Goal: Information Seeking & Learning: Compare options

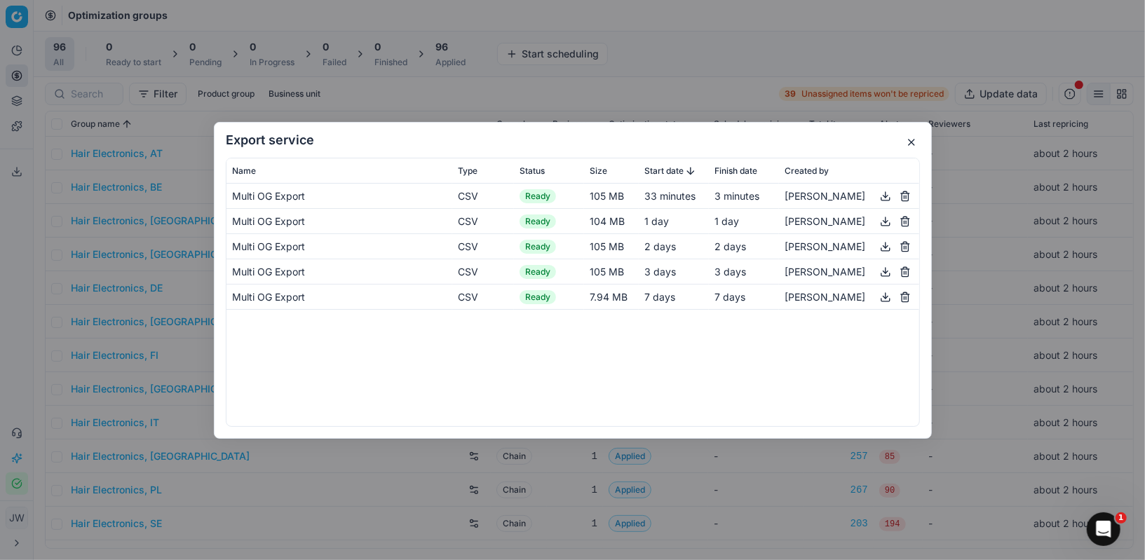
click at [907, 148] on button "button" at bounding box center [911, 142] width 17 height 17
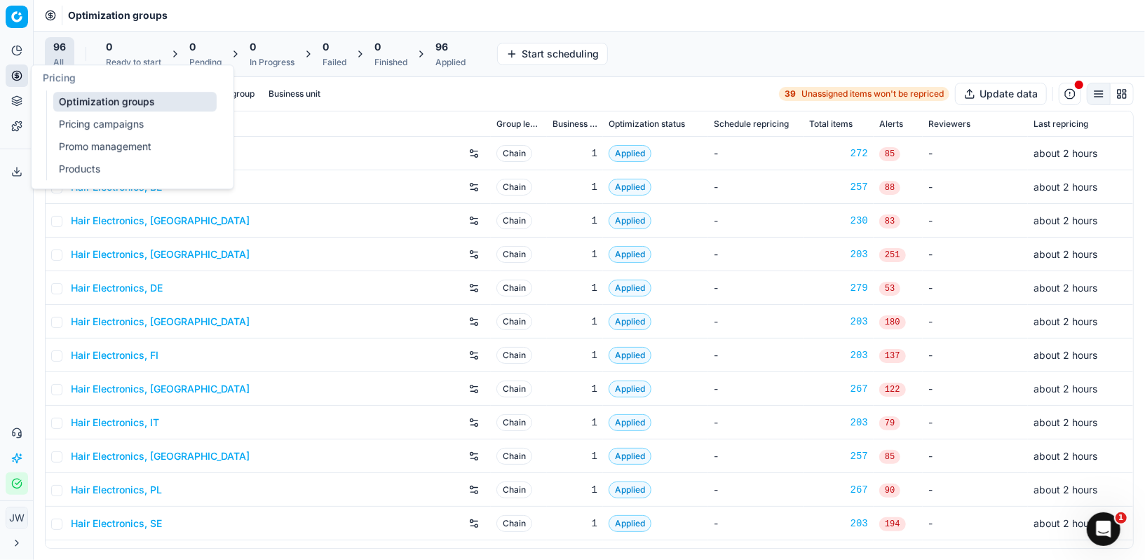
click at [15, 76] on icon at bounding box center [16, 75] width 11 height 11
click at [79, 97] on link "Optimization groups" at bounding box center [134, 102] width 163 height 20
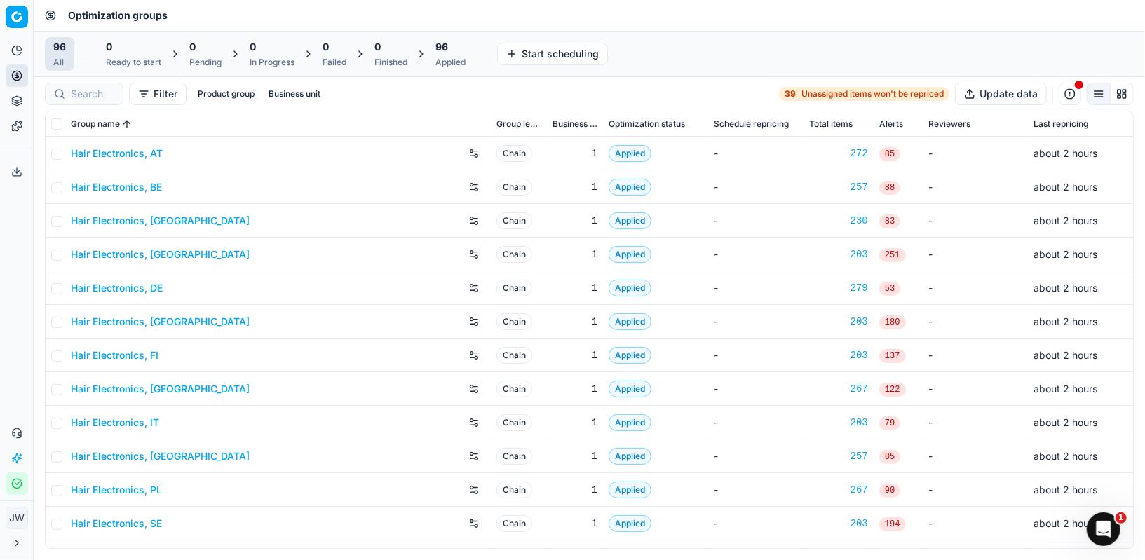
click at [453, 61] on div "Applied" at bounding box center [451, 62] width 30 height 11
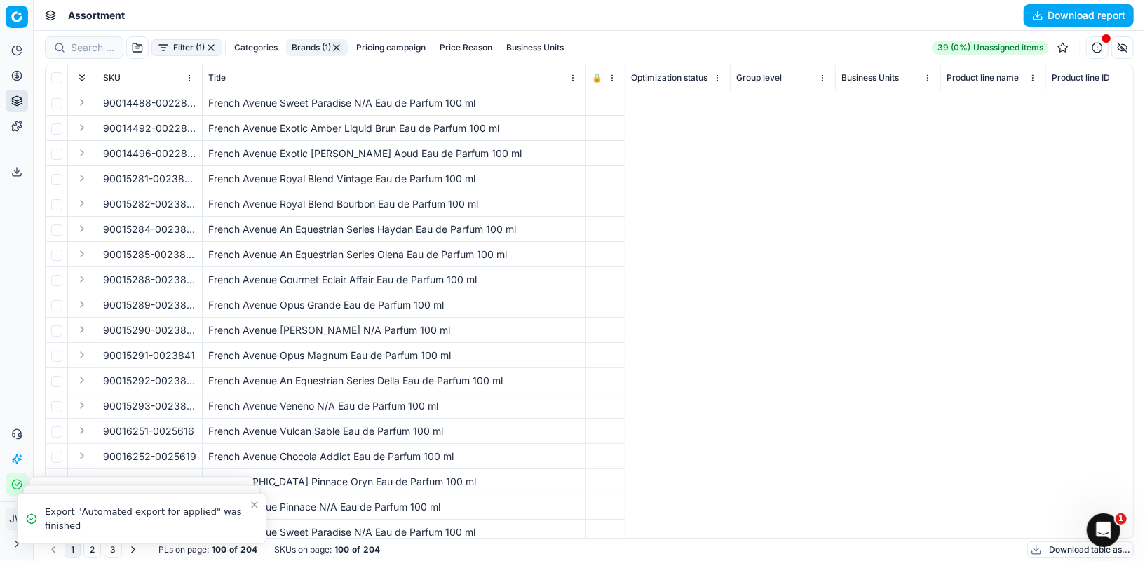
scroll to position [0, 4360]
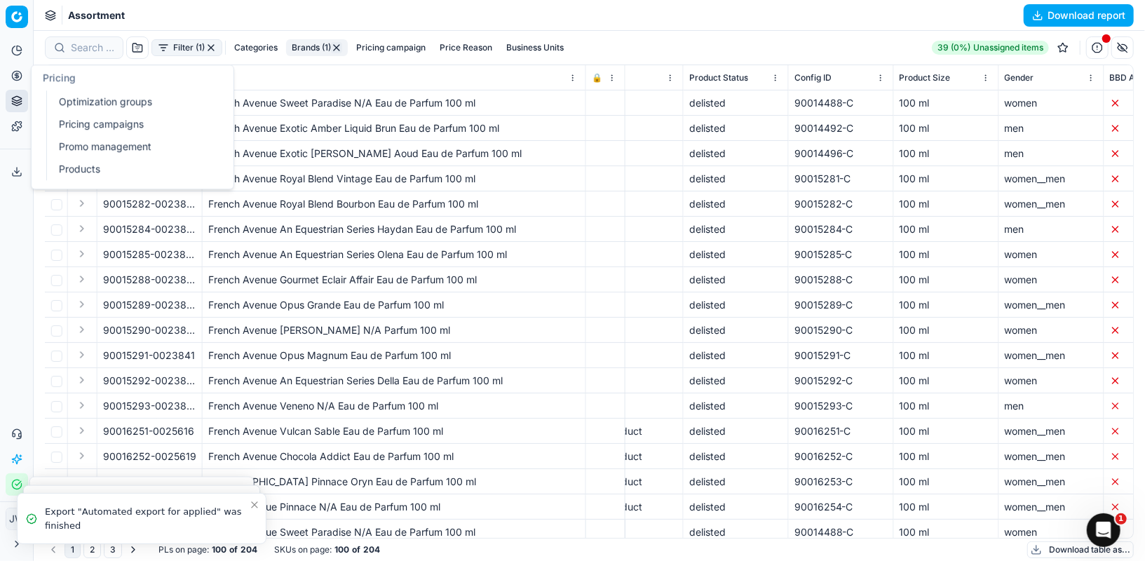
click at [13, 77] on circle at bounding box center [16, 75] width 9 height 9
click at [79, 102] on link "Optimization groups" at bounding box center [134, 102] width 163 height 20
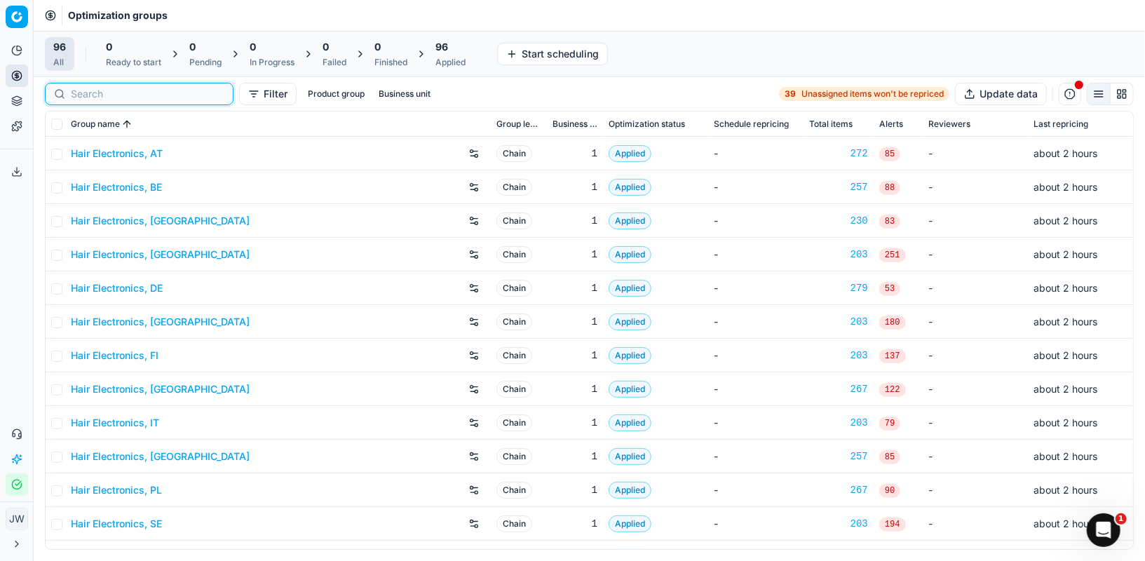
click at [89, 88] on input at bounding box center [148, 94] width 154 height 14
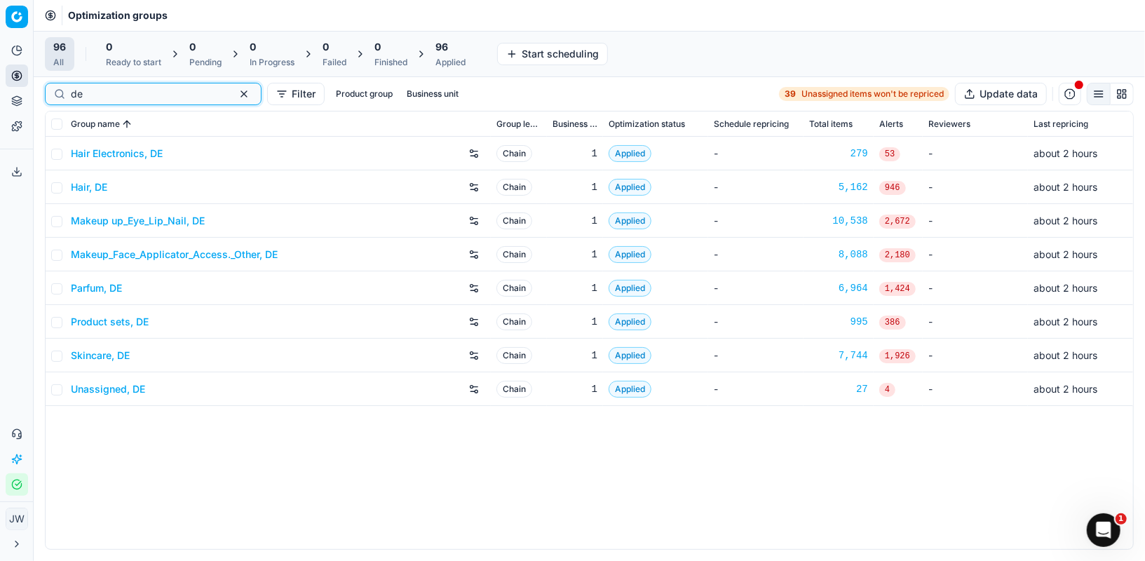
type input "de"
click at [104, 287] on link "Parfum, DE" at bounding box center [96, 288] width 51 height 14
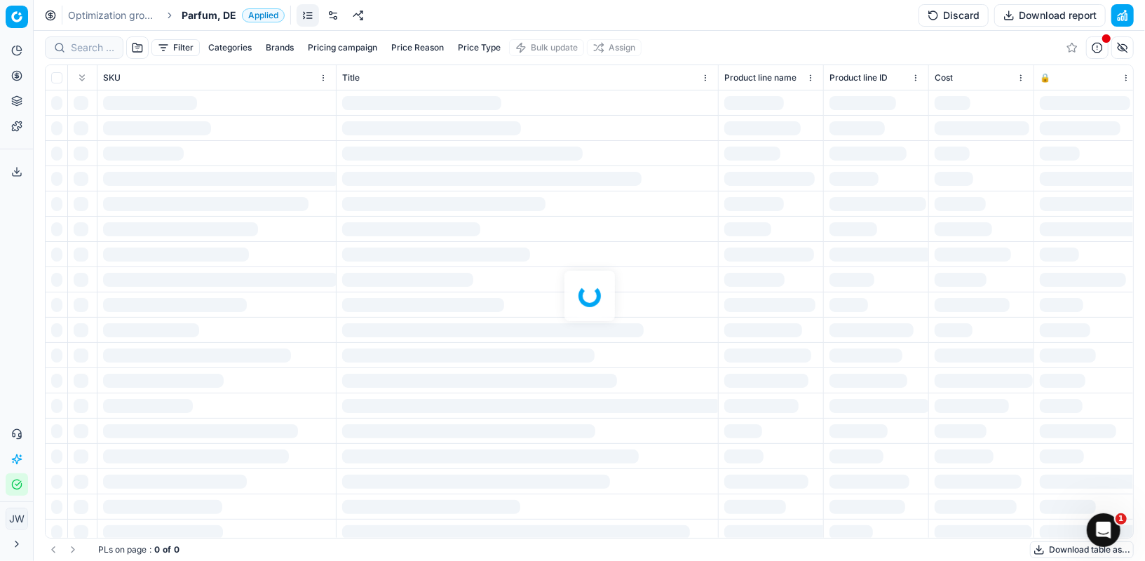
click at [77, 43] on div at bounding box center [590, 296] width 1112 height 530
click at [87, 50] on div at bounding box center [590, 296] width 1112 height 530
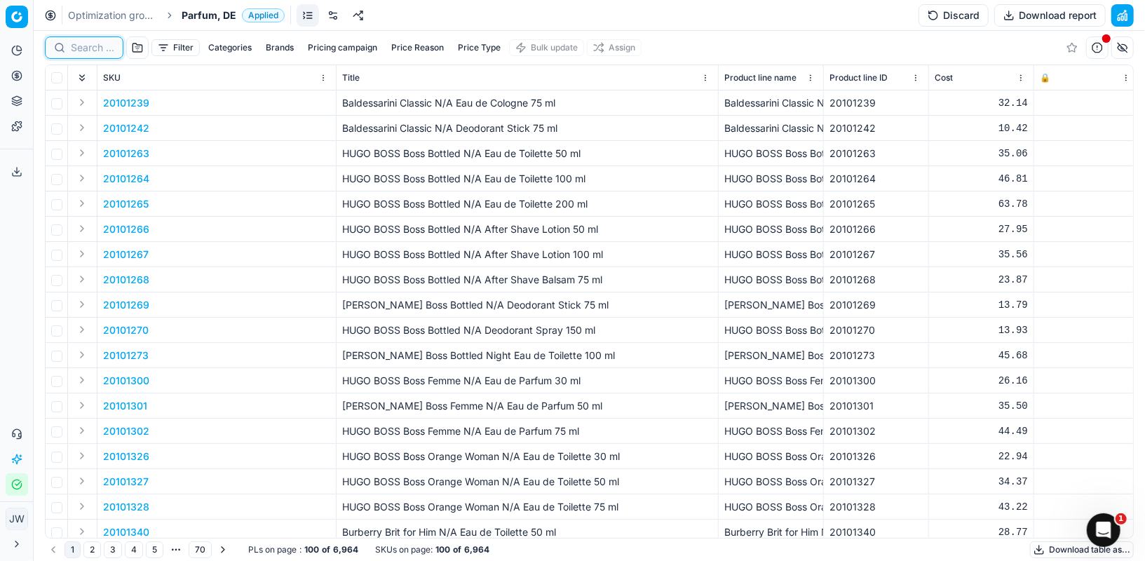
click at [87, 50] on input at bounding box center [92, 48] width 43 height 14
paste input "90003862-0005604"
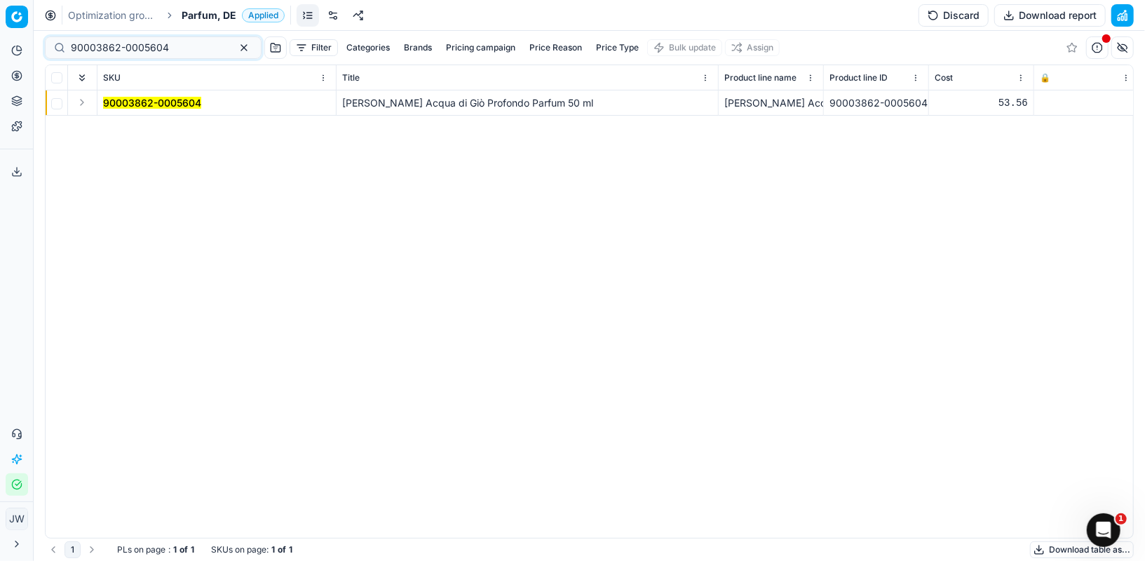
click at [87, 104] on button "Expand" at bounding box center [82, 102] width 17 height 17
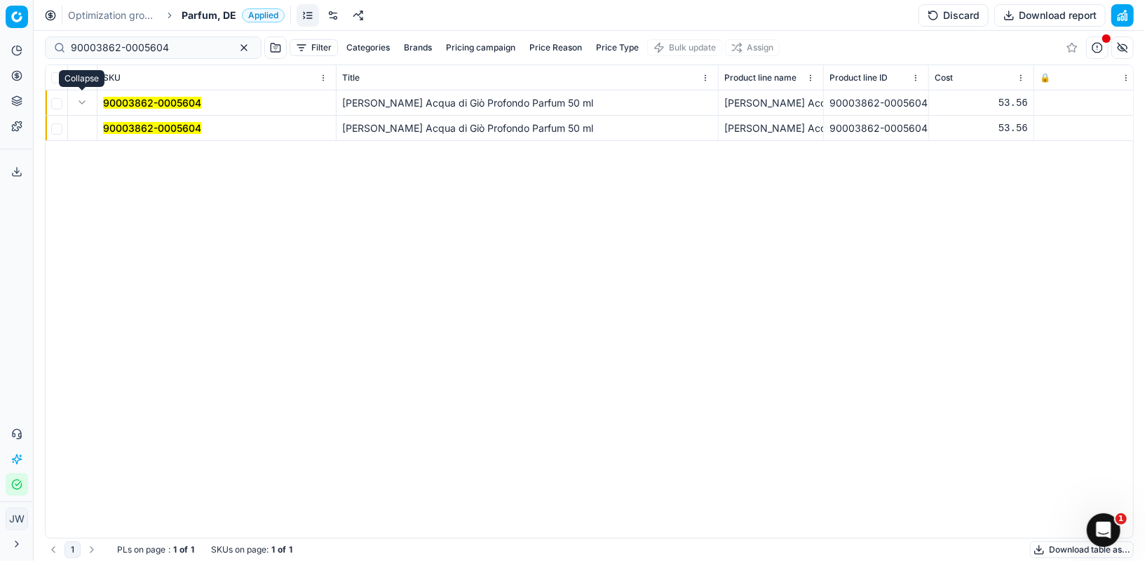
click at [114, 123] on mark "90003862-0005604" at bounding box center [152, 128] width 98 height 12
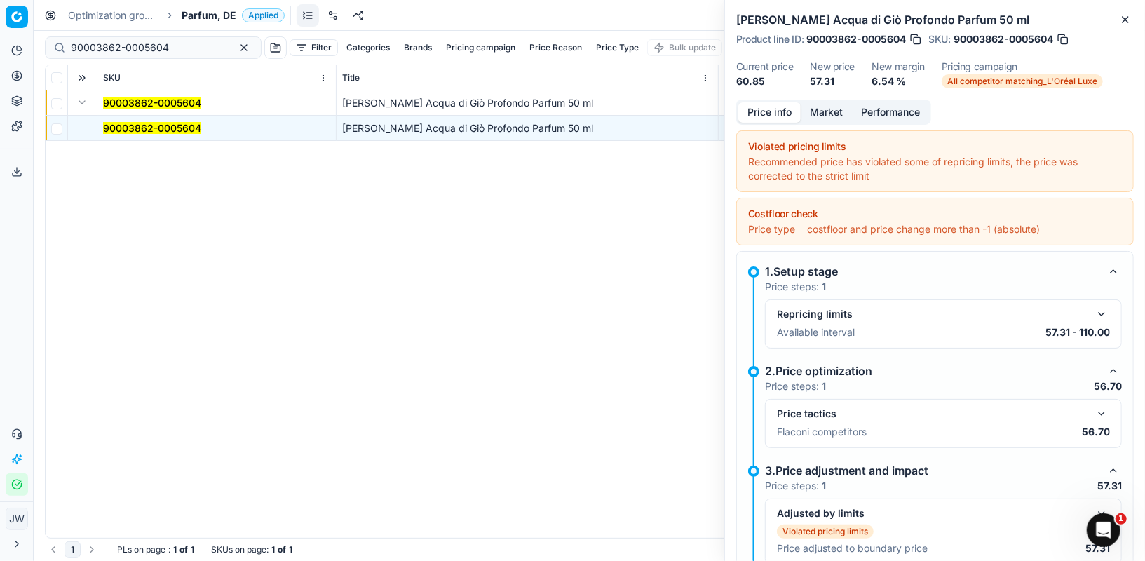
click at [1101, 412] on button "button" at bounding box center [1101, 413] width 17 height 17
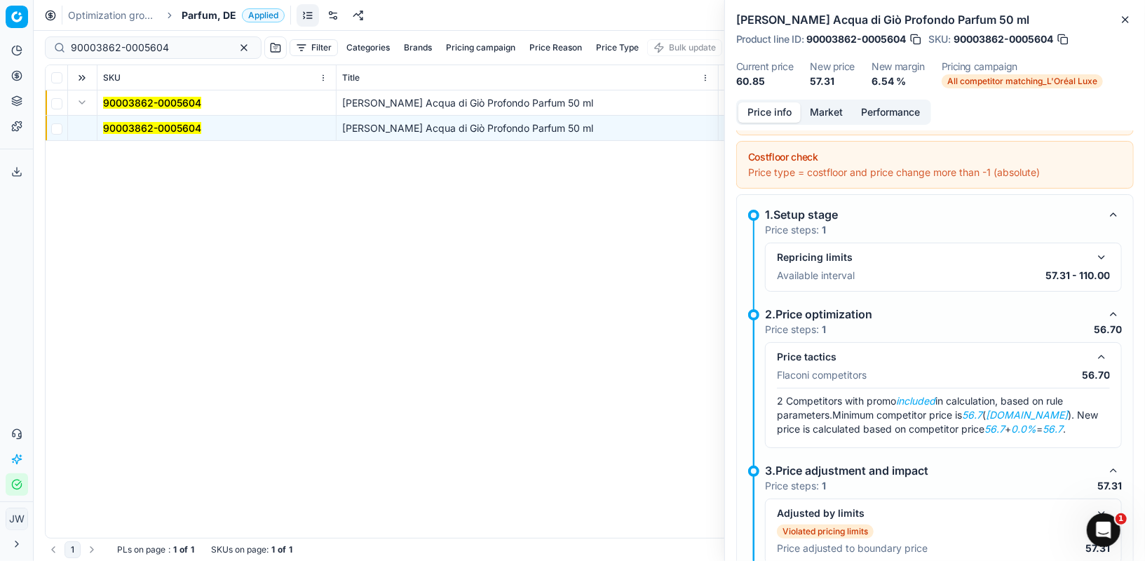
scroll to position [74, 0]
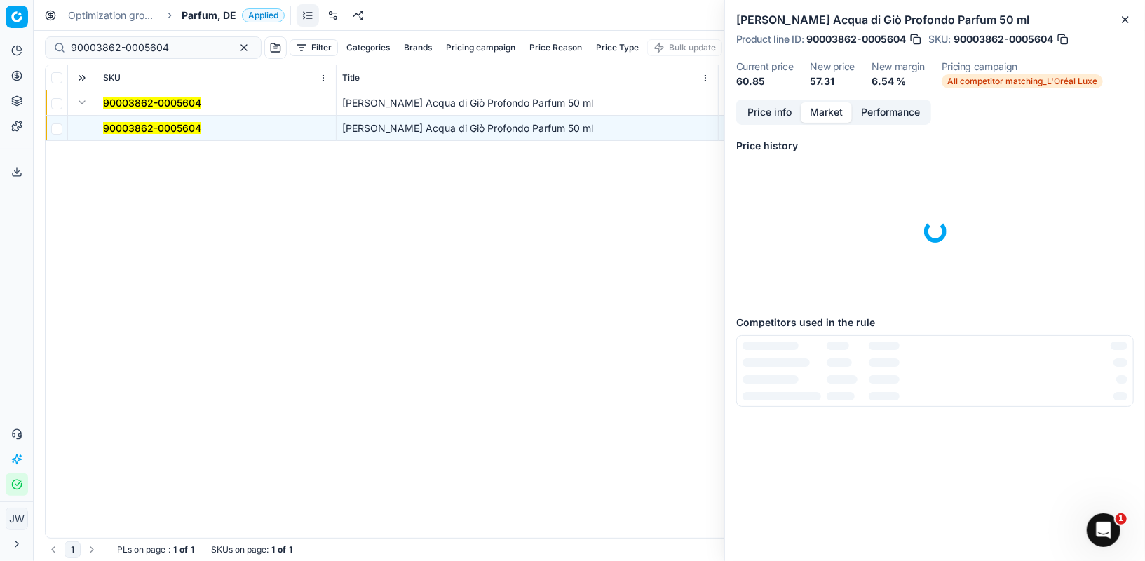
click at [830, 113] on button "Market" at bounding box center [826, 112] width 51 height 20
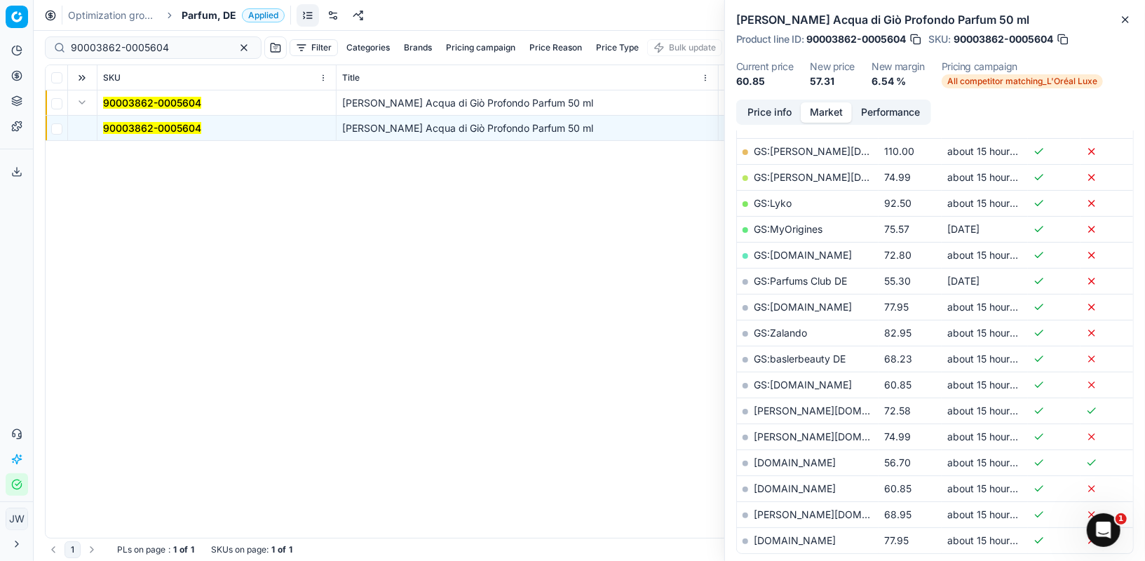
scroll to position [274, 0]
click at [771, 454] on link "[DOMAIN_NAME]" at bounding box center [795, 460] width 82 height 12
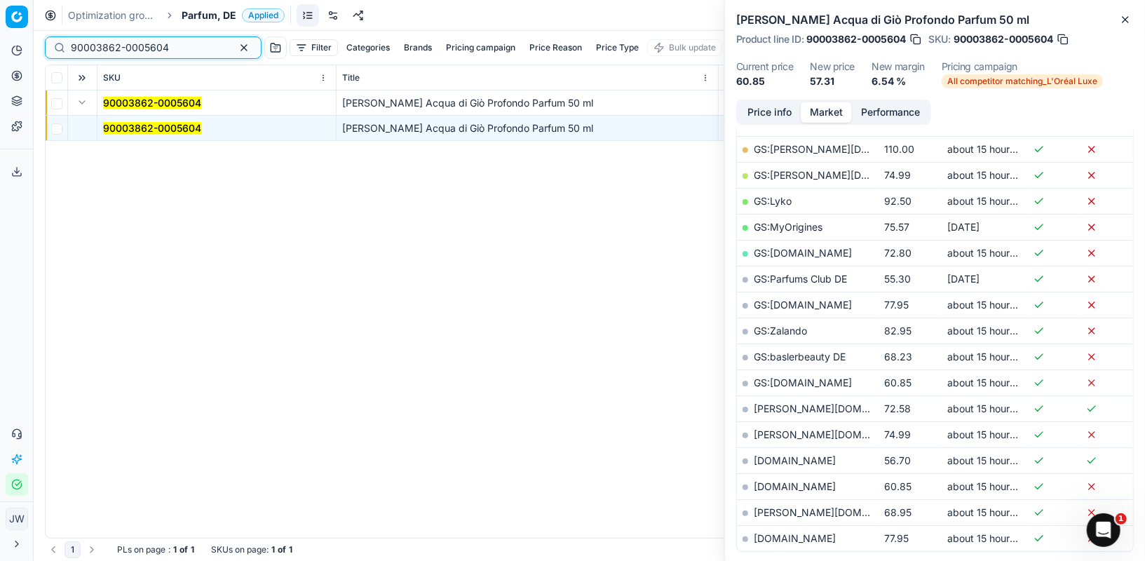
drag, startPoint x: 174, startPoint y: 46, endPoint x: 0, endPoint y: 6, distance: 178.5
click at [0, 6] on div "Pricing platform Analytics Pricing Product portfolio Templates Export service 5…" at bounding box center [572, 280] width 1145 height 561
paste input "80004581-90"
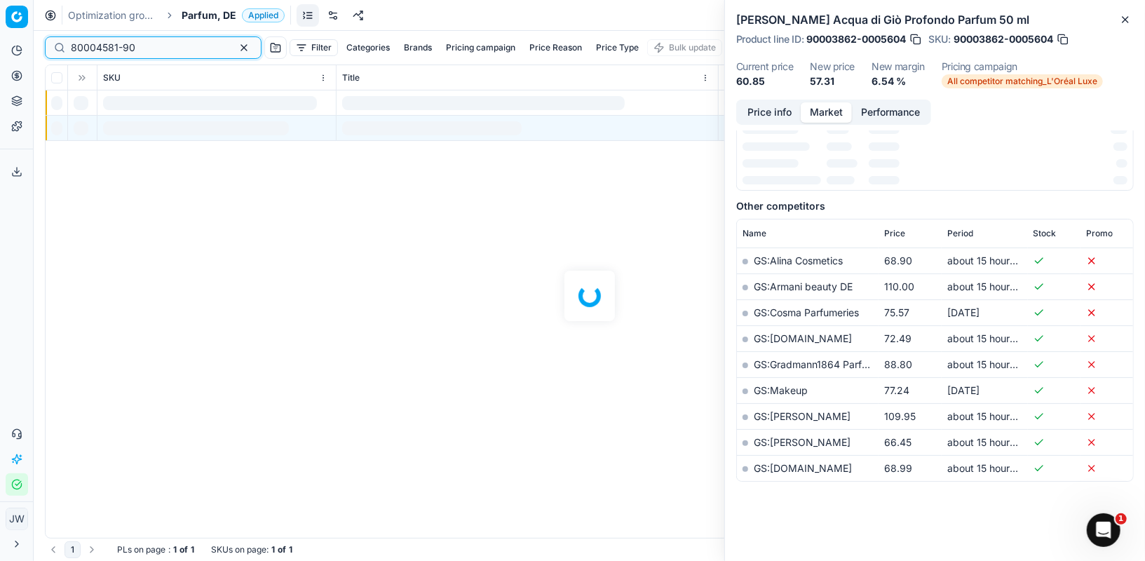
scroll to position [274, 0]
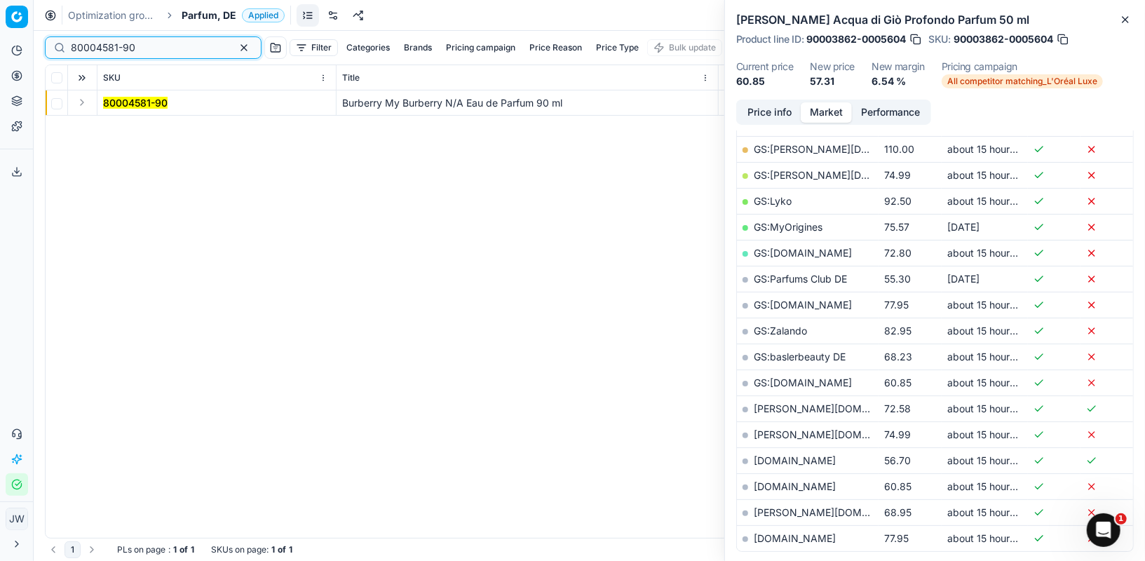
type input "80004581-90"
click at [80, 102] on button "Expand" at bounding box center [82, 102] width 17 height 17
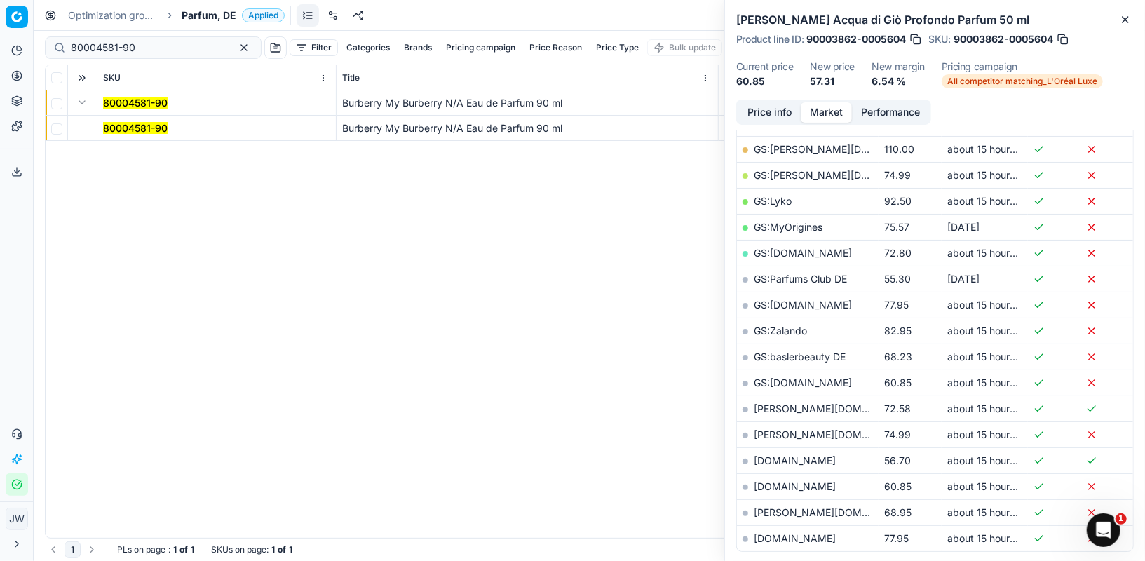
click at [117, 134] on span "80004581-90" at bounding box center [135, 128] width 65 height 14
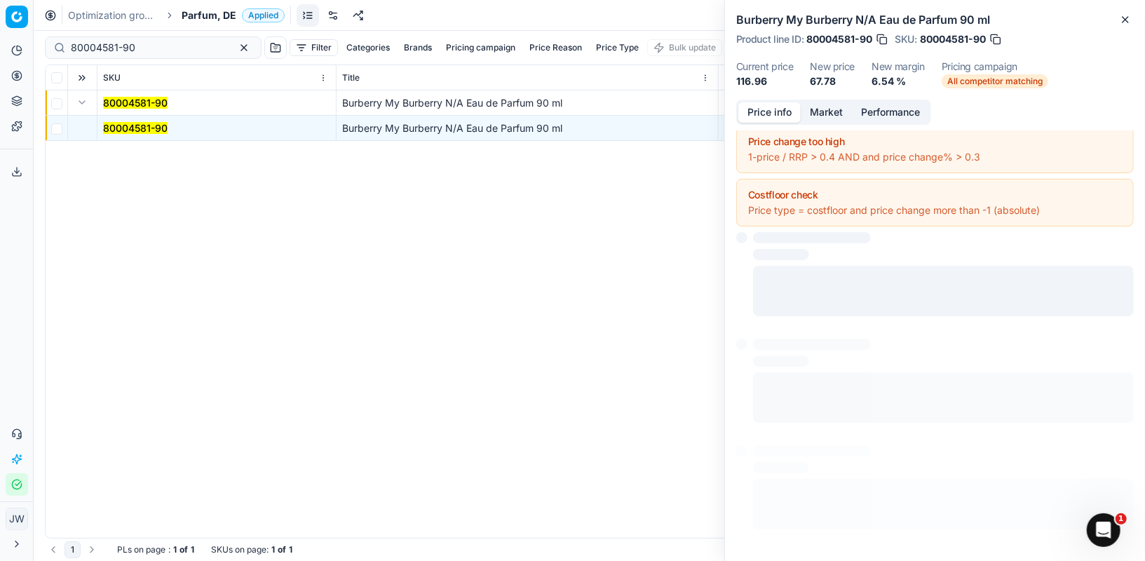
click at [766, 117] on button "Price info" at bounding box center [769, 112] width 62 height 20
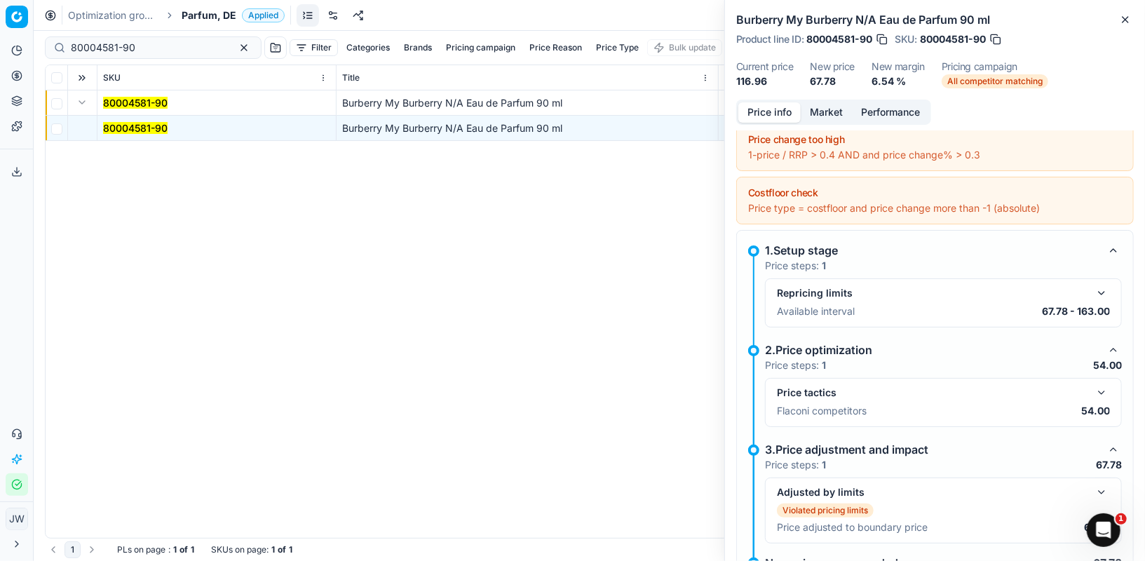
click at [1101, 397] on button "button" at bounding box center [1101, 392] width 17 height 17
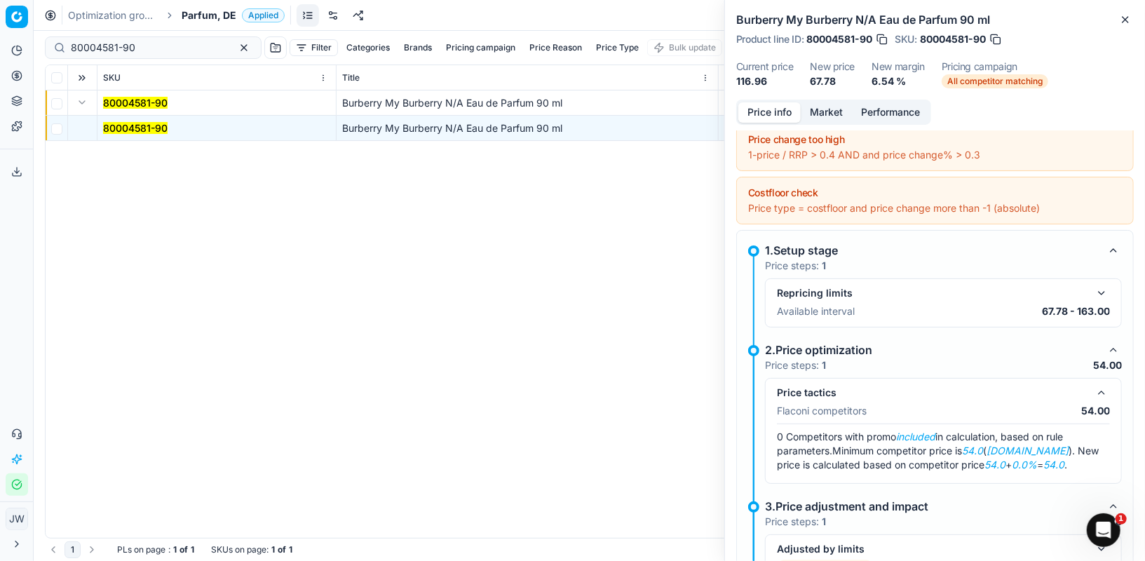
click at [1102, 394] on button "button" at bounding box center [1101, 392] width 17 height 17
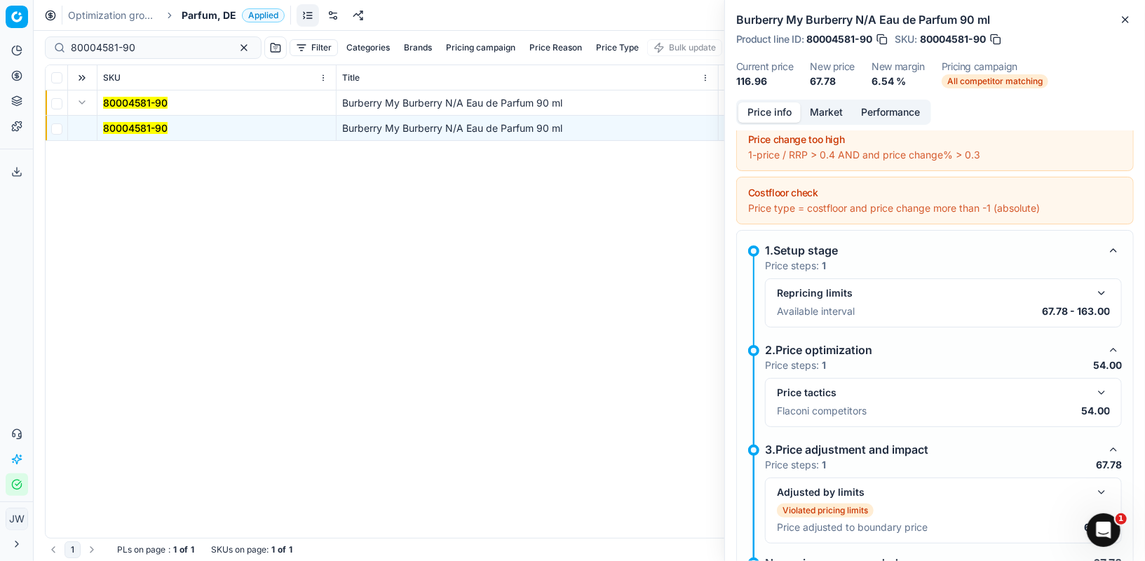
click at [1102, 394] on button "button" at bounding box center [1101, 392] width 17 height 17
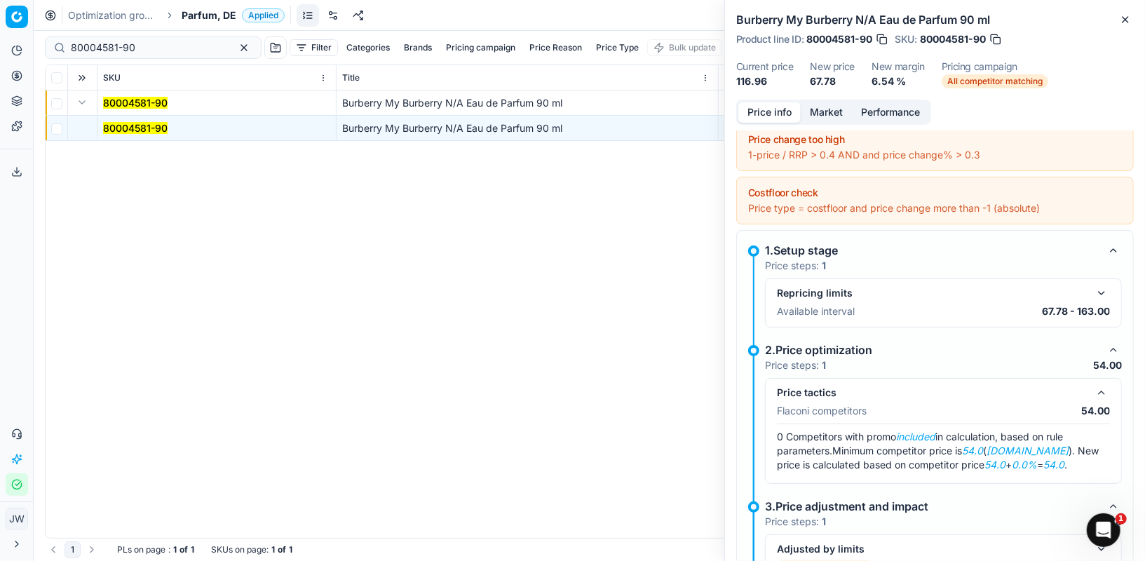
scroll to position [180, 0]
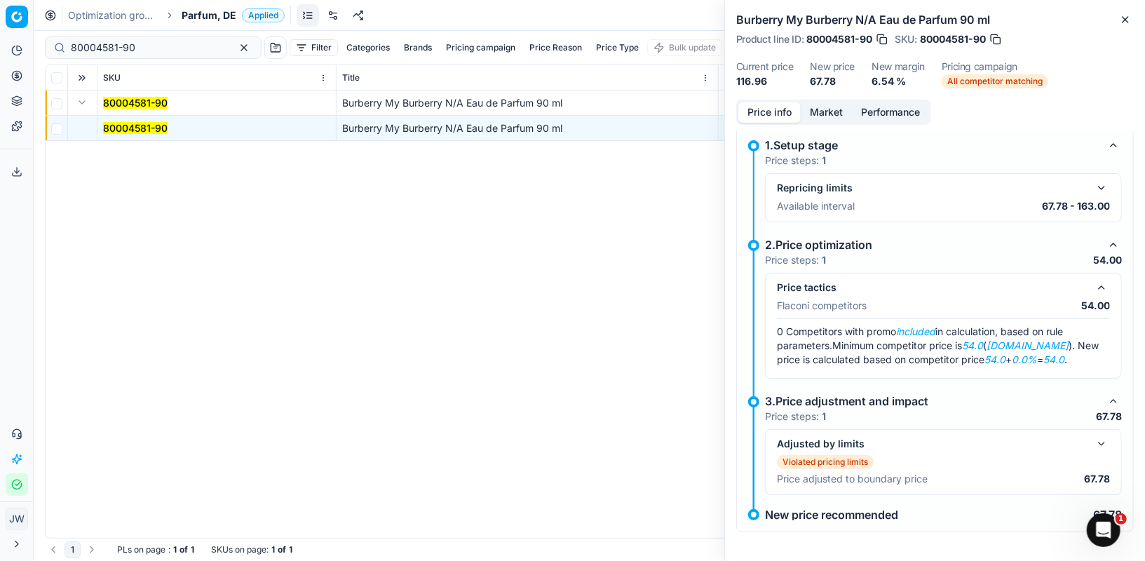
click at [1100, 438] on button "button" at bounding box center [1101, 444] width 17 height 17
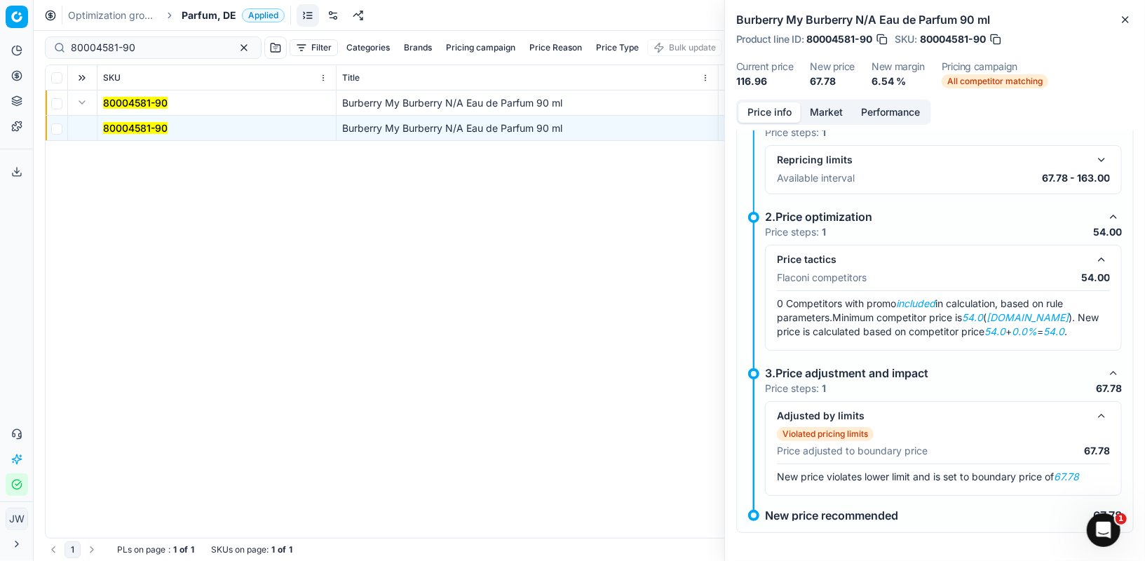
scroll to position [0, 0]
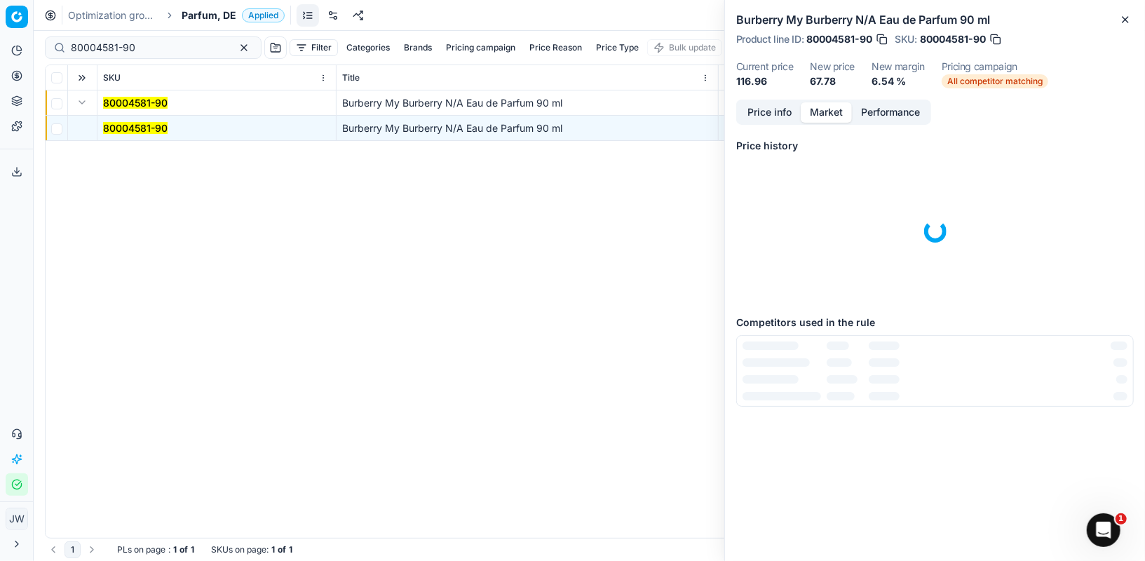
click at [823, 106] on button "Market" at bounding box center [826, 112] width 51 height 20
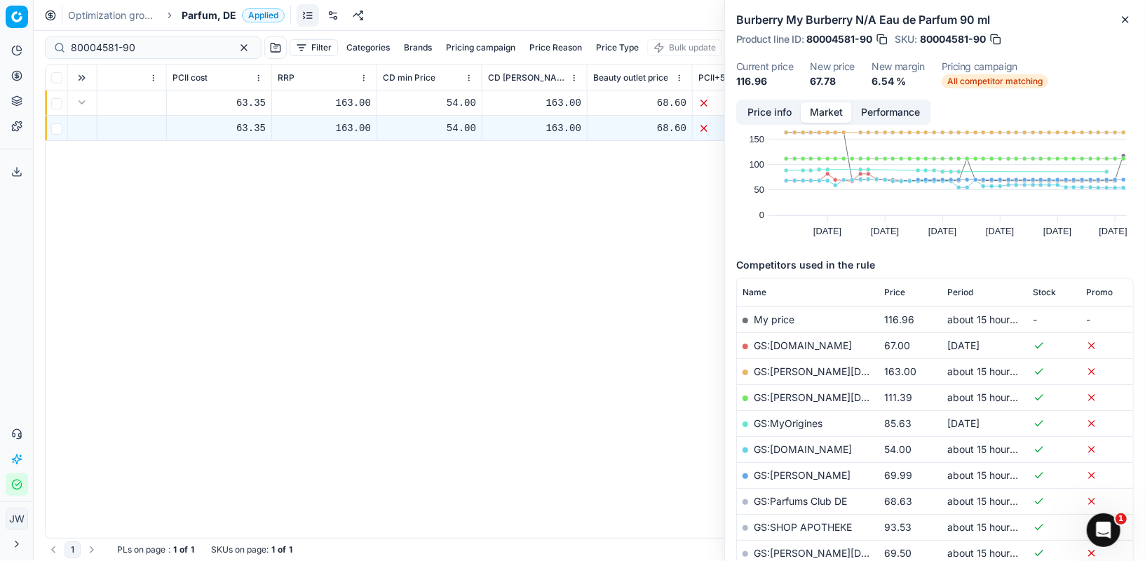
scroll to position [53, 0]
click at [790, 443] on link "GS:[DOMAIN_NAME]" at bounding box center [803, 449] width 98 height 12
click at [20, 87] on ul "Analytics Pricing Product portfolio Templates" at bounding box center [17, 88] width 22 height 98
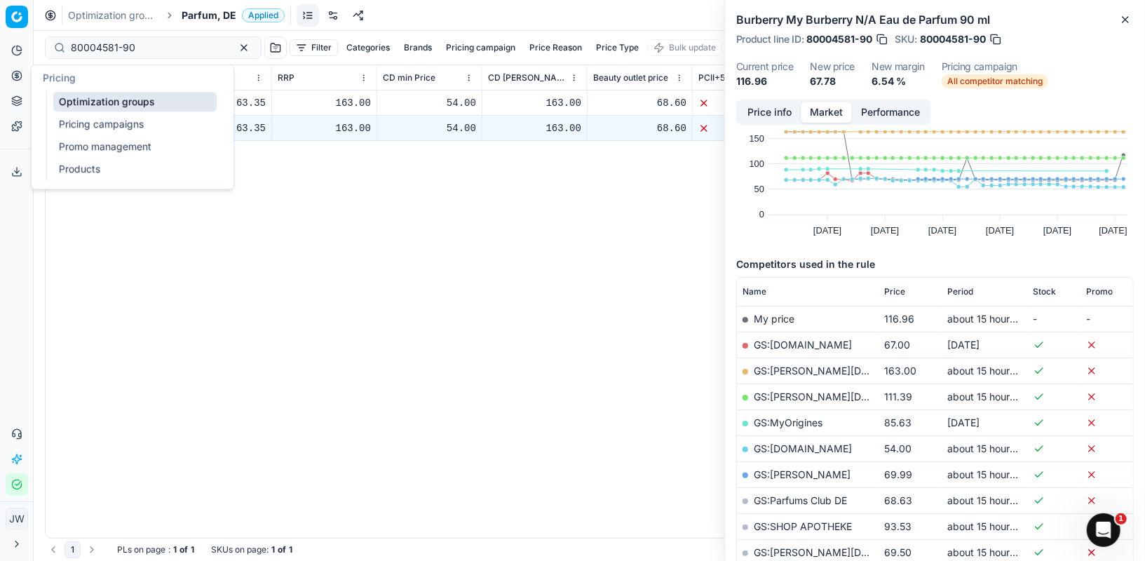
click at [17, 76] on icon at bounding box center [16, 75] width 11 height 11
click at [75, 111] on link "Optimization groups" at bounding box center [134, 102] width 163 height 20
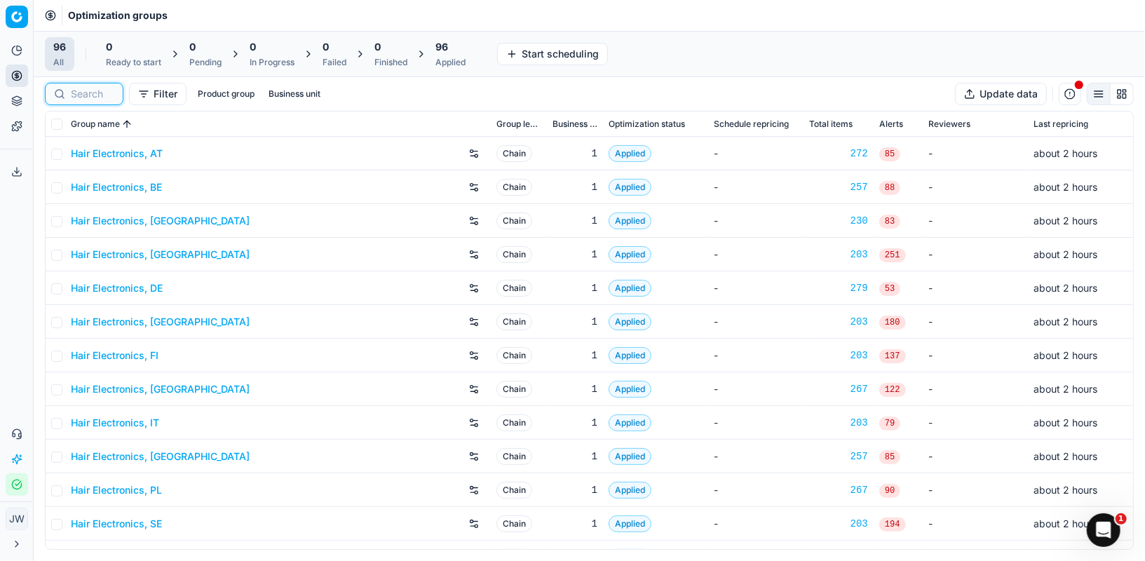
click at [99, 89] on input at bounding box center [92, 94] width 43 height 14
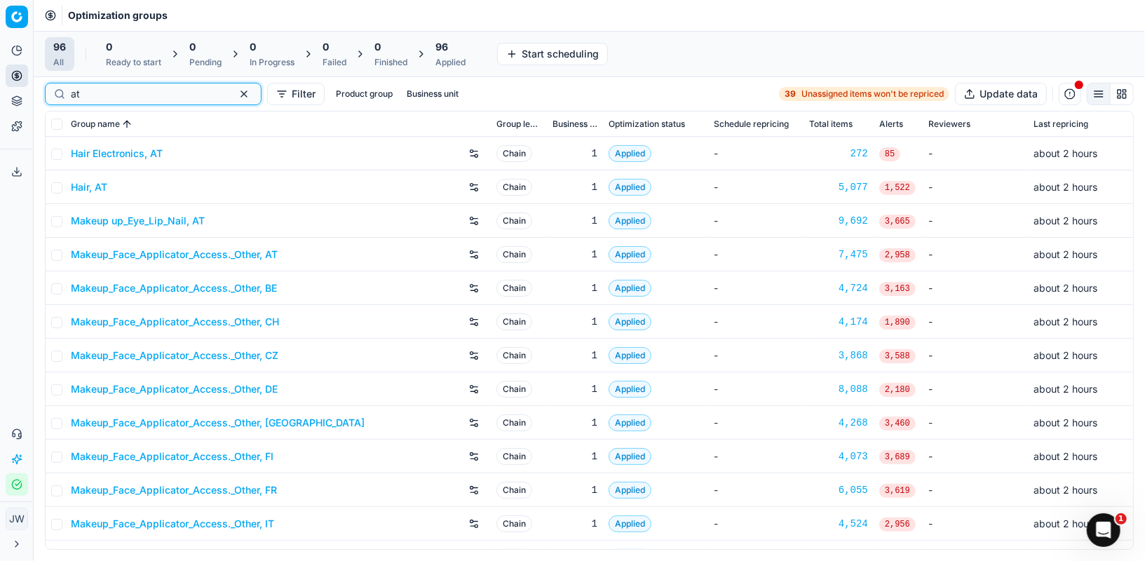
scroll to position [225, 0]
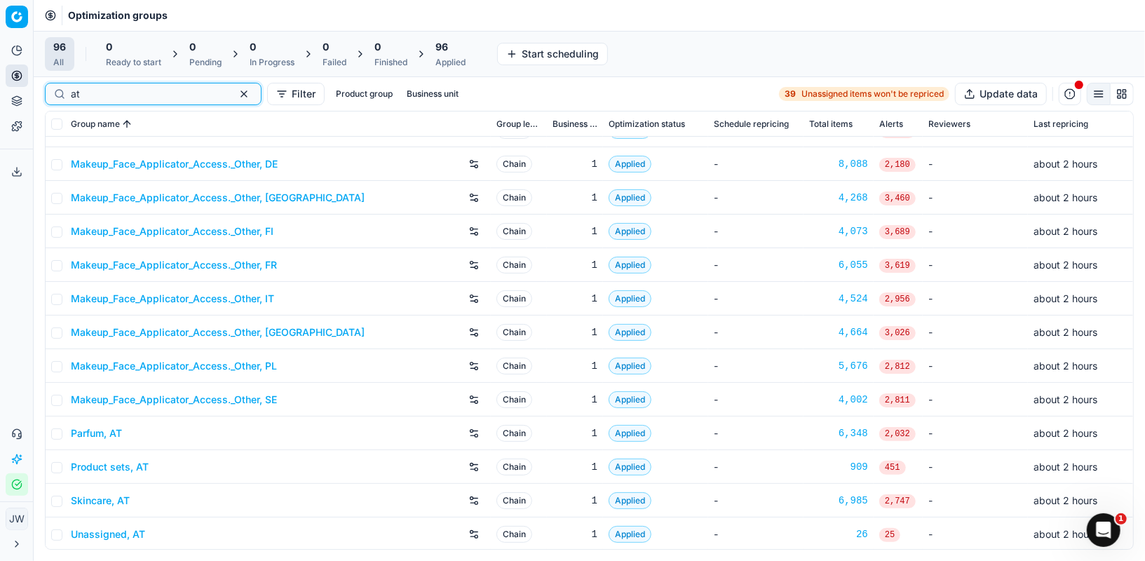
type input "at"
click at [94, 433] on link "Parfum, AT" at bounding box center [96, 433] width 51 height 14
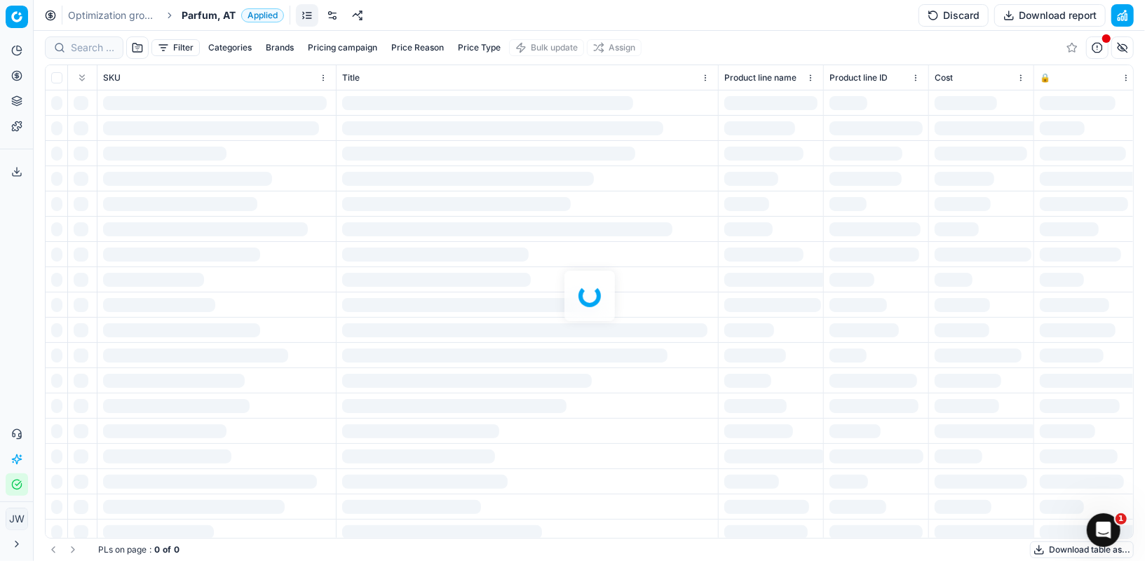
click at [96, 42] on div at bounding box center [590, 296] width 1112 height 530
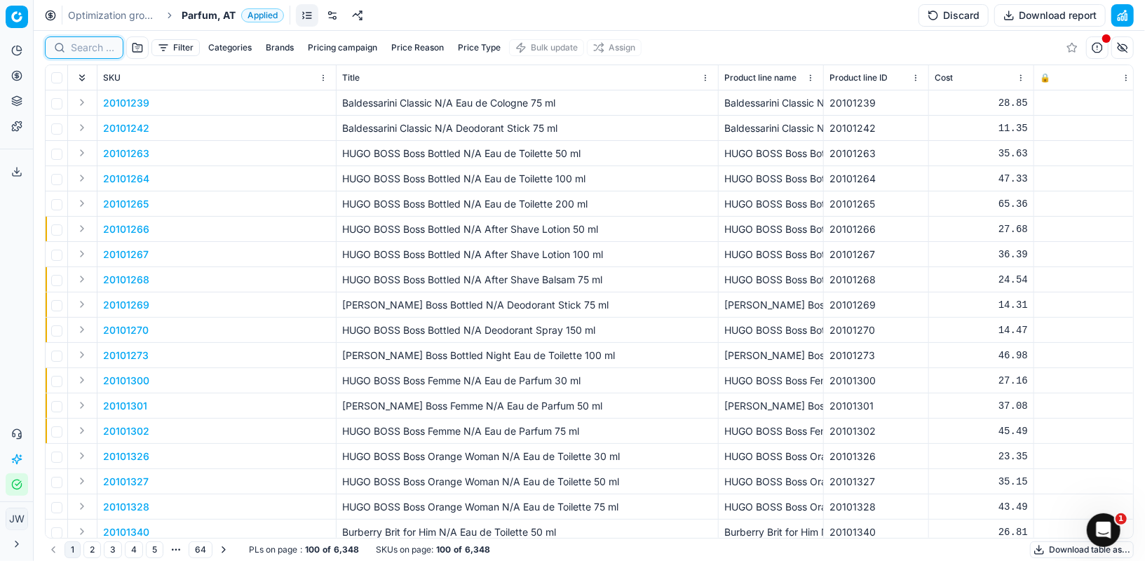
click at [96, 42] on input at bounding box center [92, 48] width 43 height 14
paste input "90001984-0002753"
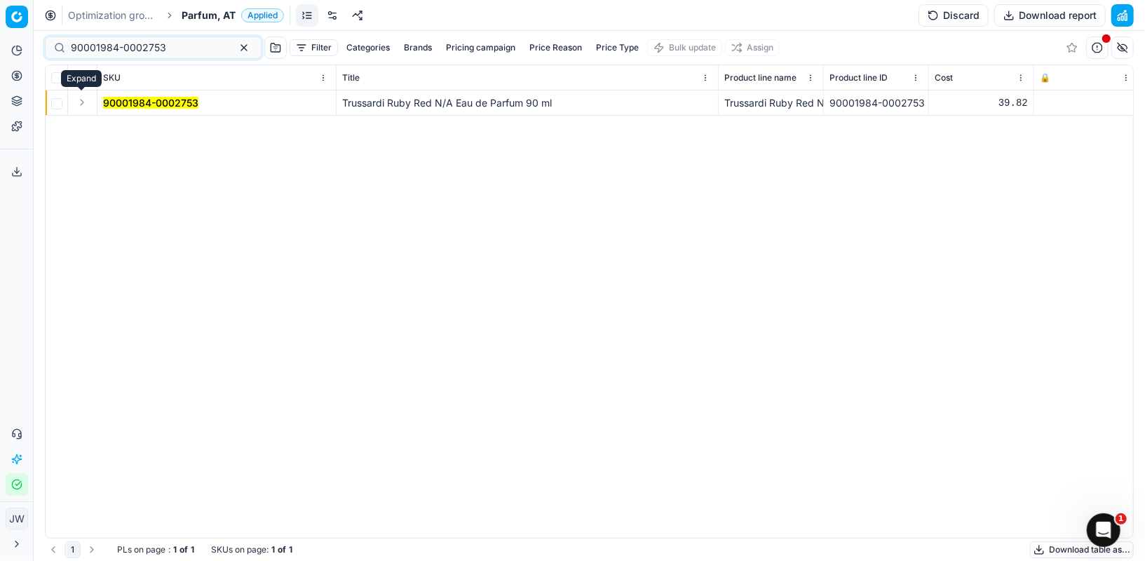
click at [85, 103] on button "Expand" at bounding box center [82, 102] width 17 height 17
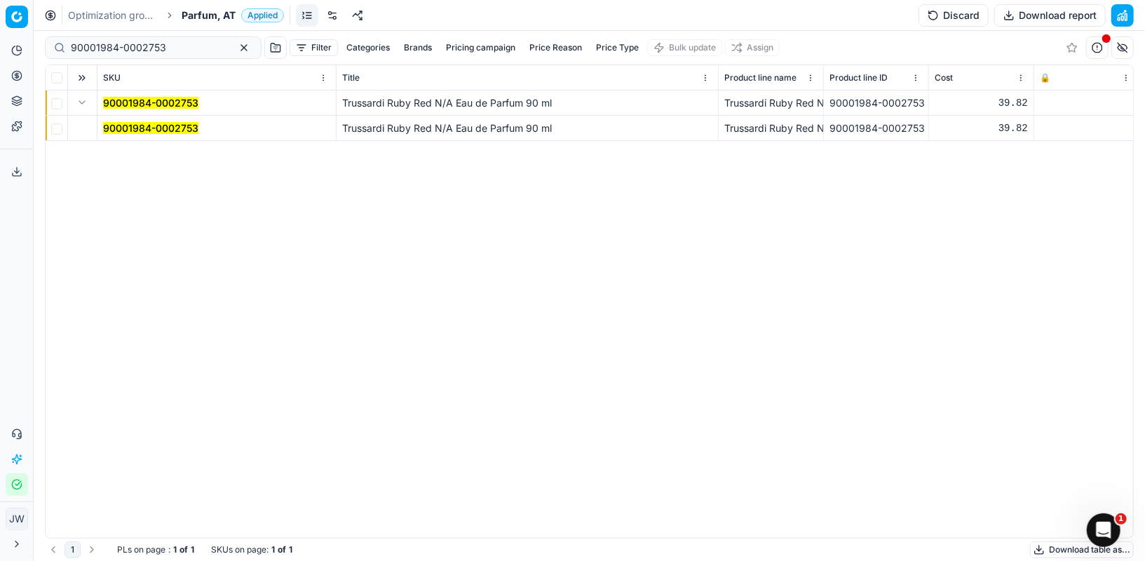
click at [124, 125] on mark "90001984-0002753" at bounding box center [150, 128] width 95 height 12
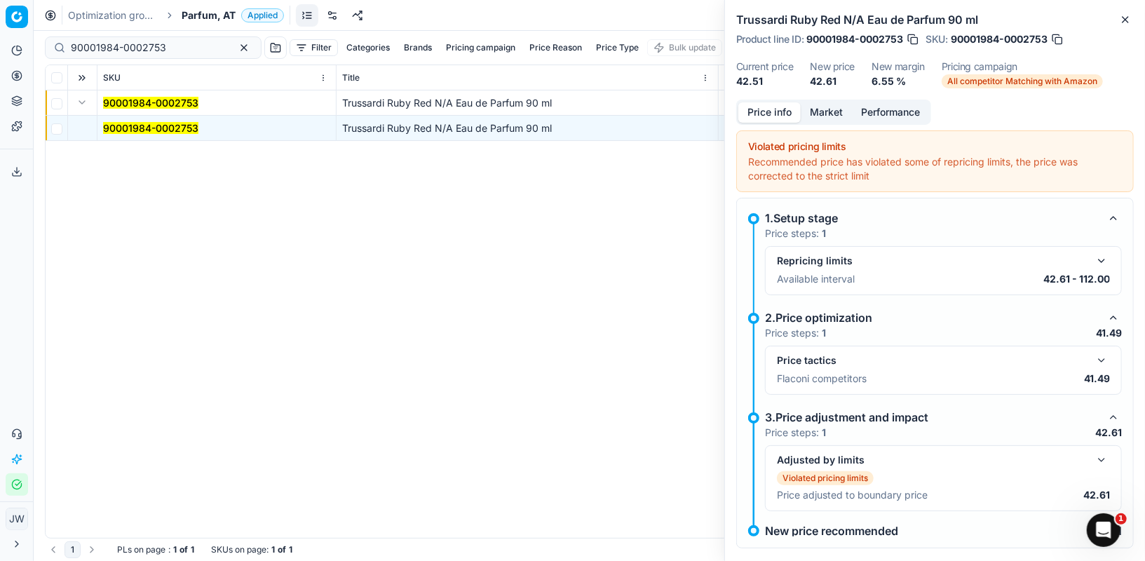
click at [1109, 360] on button "button" at bounding box center [1101, 360] width 17 height 17
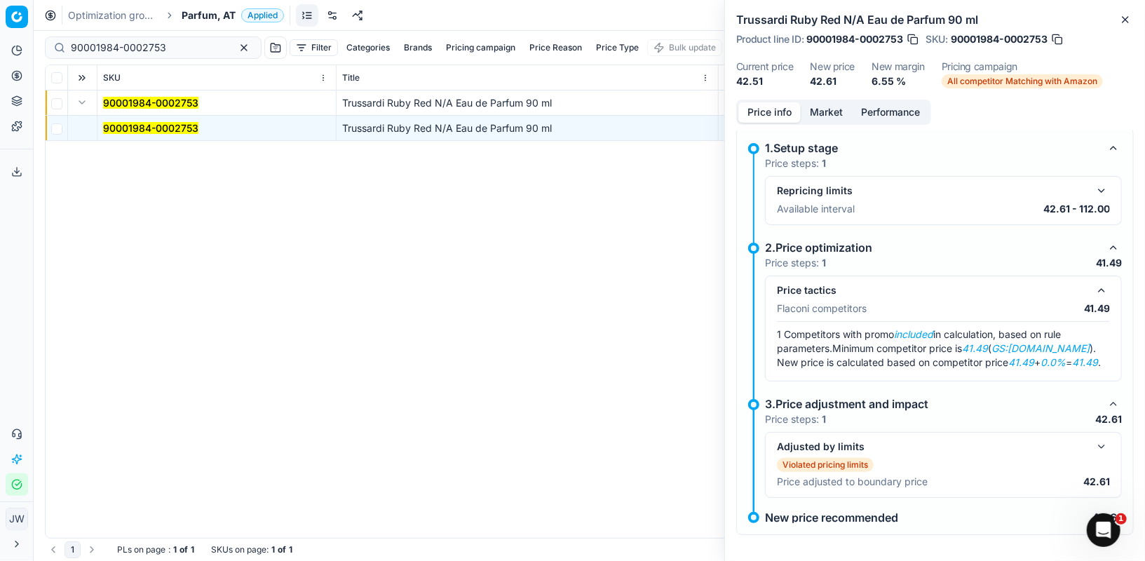
scroll to position [74, 0]
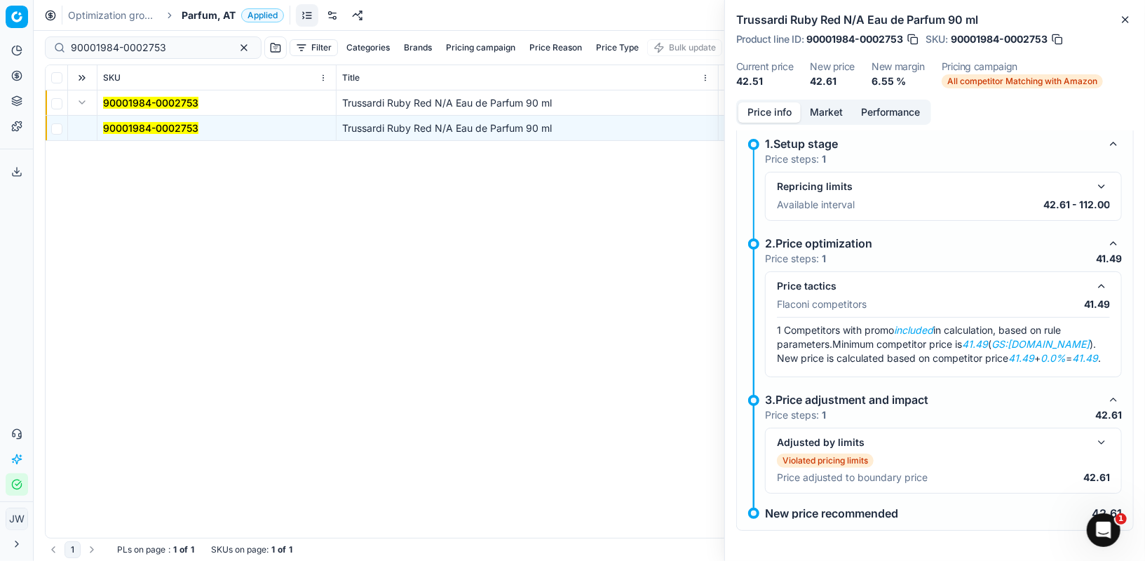
click at [832, 107] on button "Market" at bounding box center [826, 112] width 51 height 20
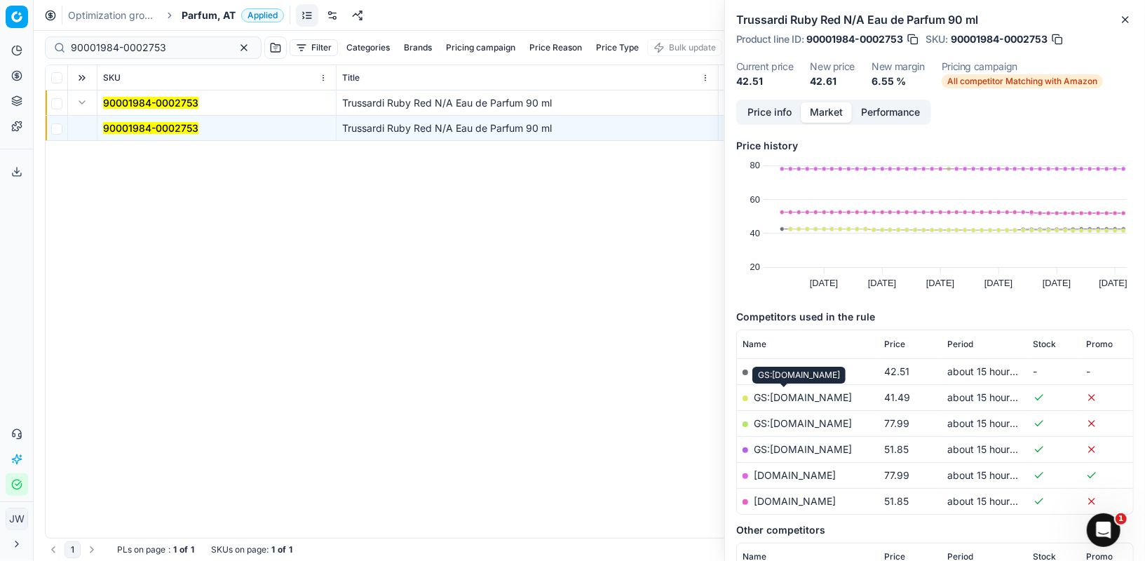
click at [776, 394] on link "GS:[DOMAIN_NAME]" at bounding box center [803, 397] width 98 height 12
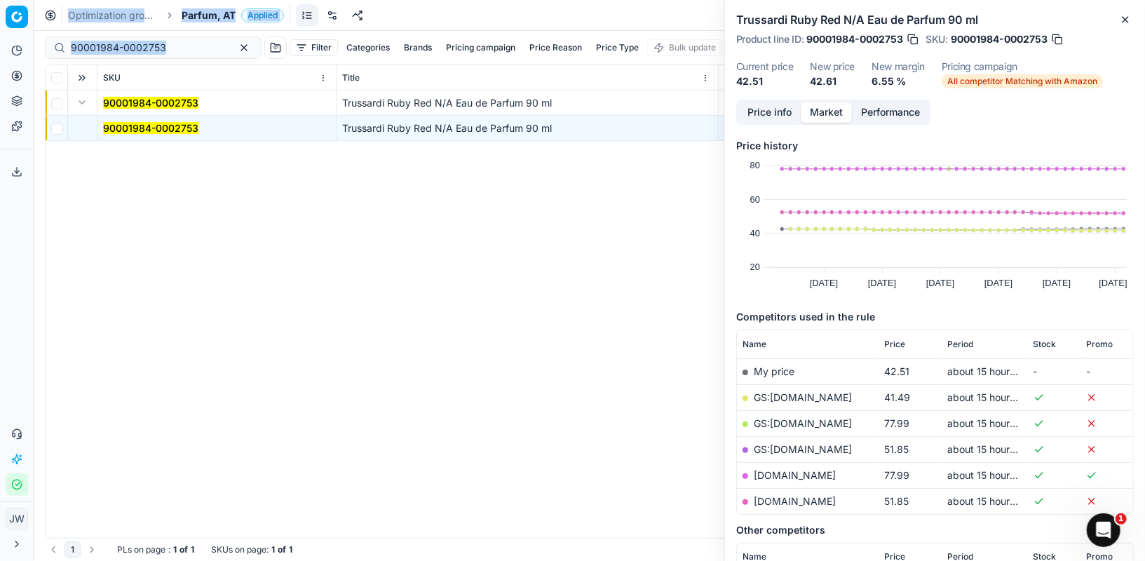
drag, startPoint x: 185, startPoint y: 46, endPoint x: 47, endPoint y: 13, distance: 142.2
click at [47, 13] on div "Optimization groups Parfum, AT Applied Discard Download report 90001984-0002753…" at bounding box center [590, 280] width 1112 height 561
click at [166, 56] on div "90001984-0002753" at bounding box center [153, 47] width 217 height 22
drag, startPoint x: 175, startPoint y: 50, endPoint x: 0, endPoint y: 29, distance: 176.0
click at [0, 29] on div "Pricing platform Analytics Pricing Product portfolio Templates Export service 5…" at bounding box center [572, 280] width 1145 height 561
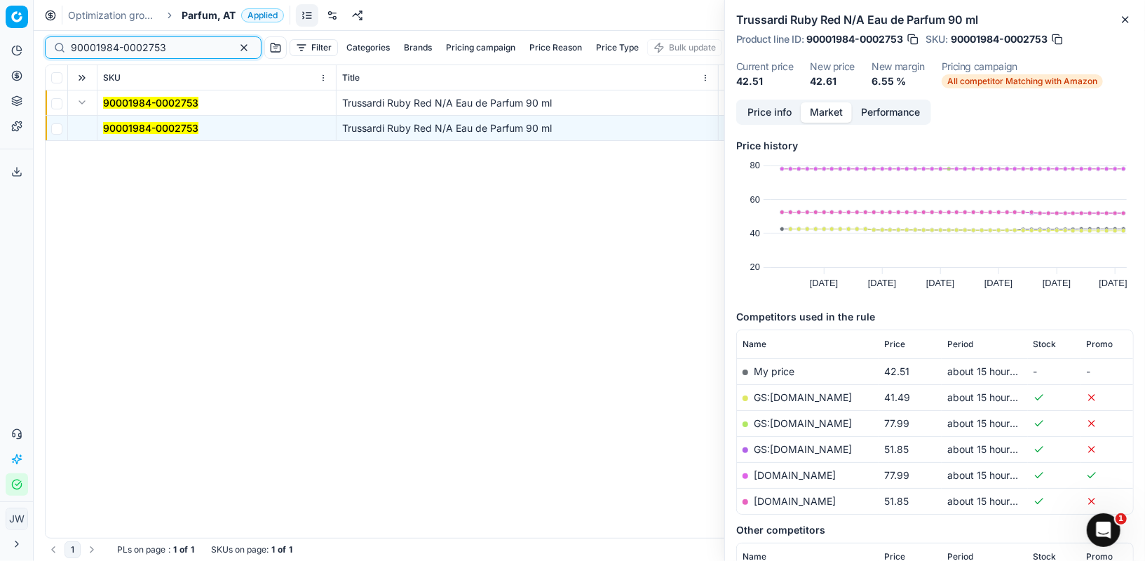
paste input "80060209-90"
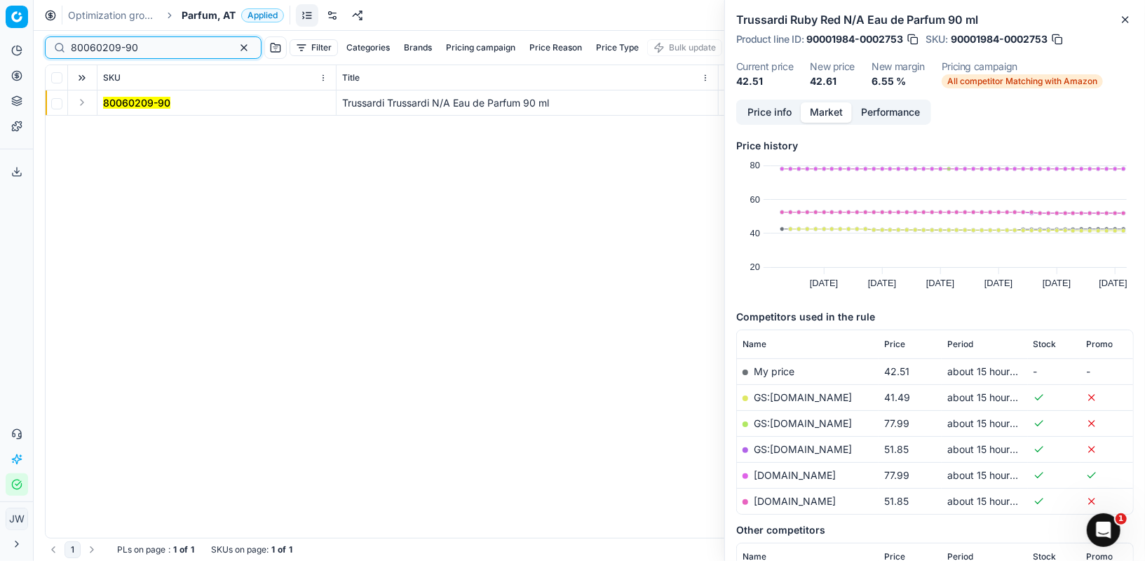
type input "80060209-90"
click at [81, 99] on button "Expand" at bounding box center [82, 102] width 17 height 17
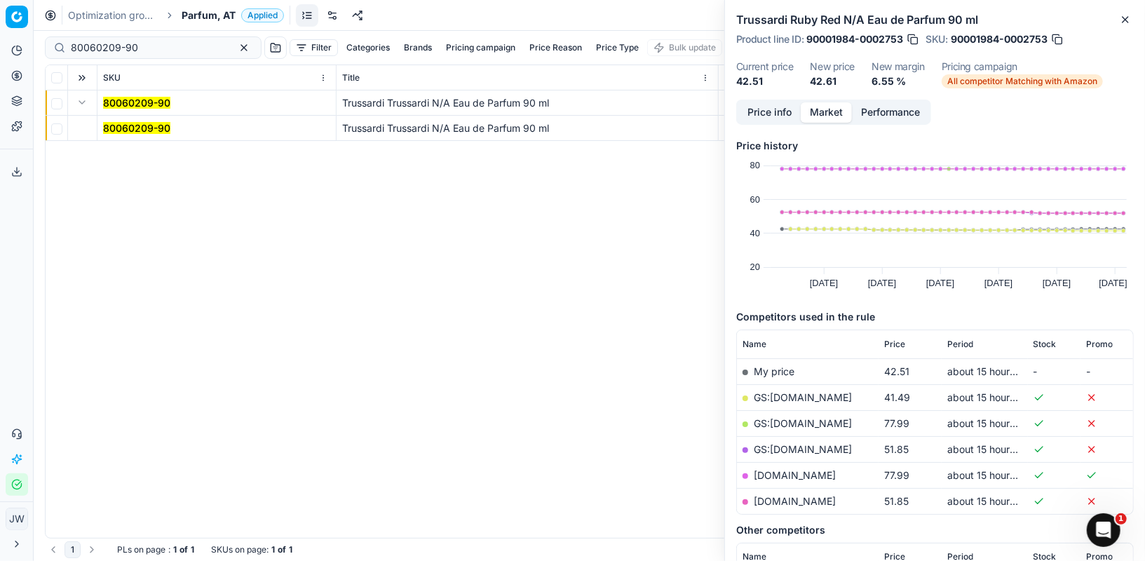
click at [142, 126] on mark "80060209-90" at bounding box center [136, 128] width 67 height 12
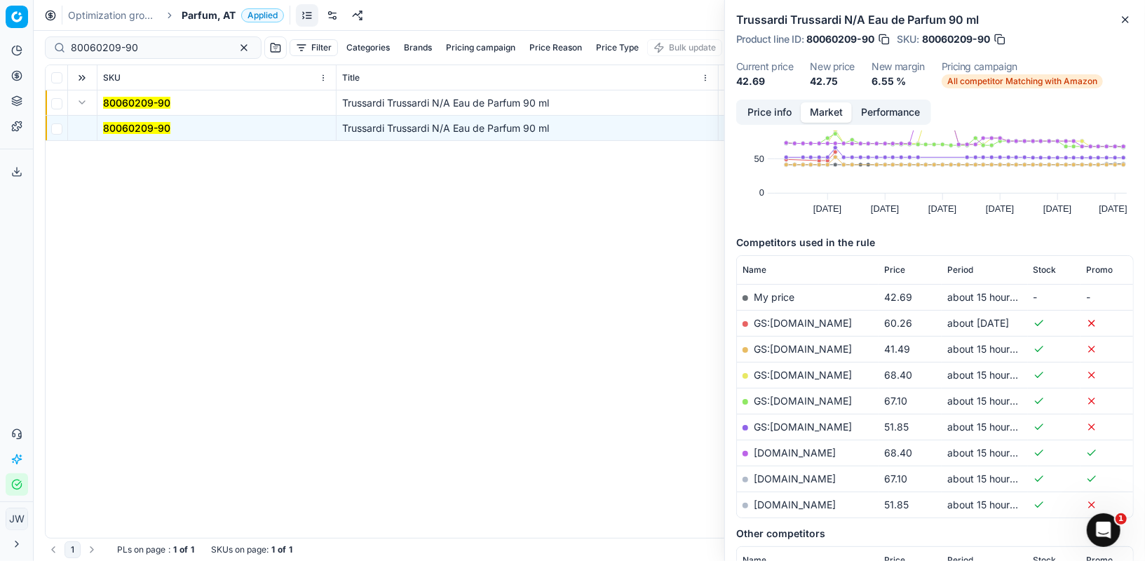
scroll to position [92, 0]
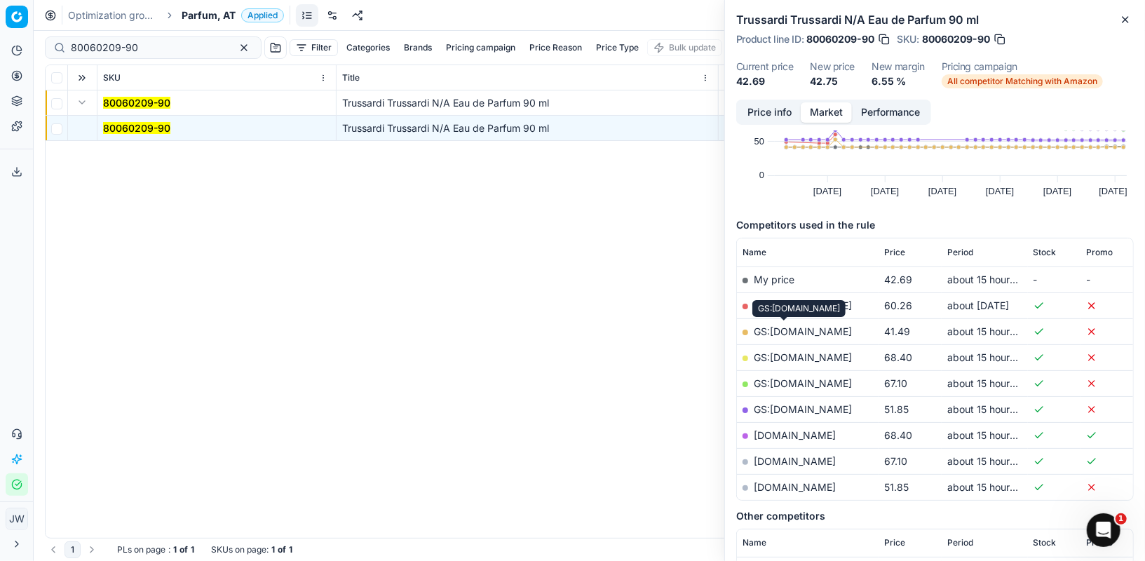
click at [793, 332] on link "GS:[DOMAIN_NAME]" at bounding box center [803, 331] width 98 height 12
click at [779, 111] on button "Price info" at bounding box center [769, 112] width 62 height 20
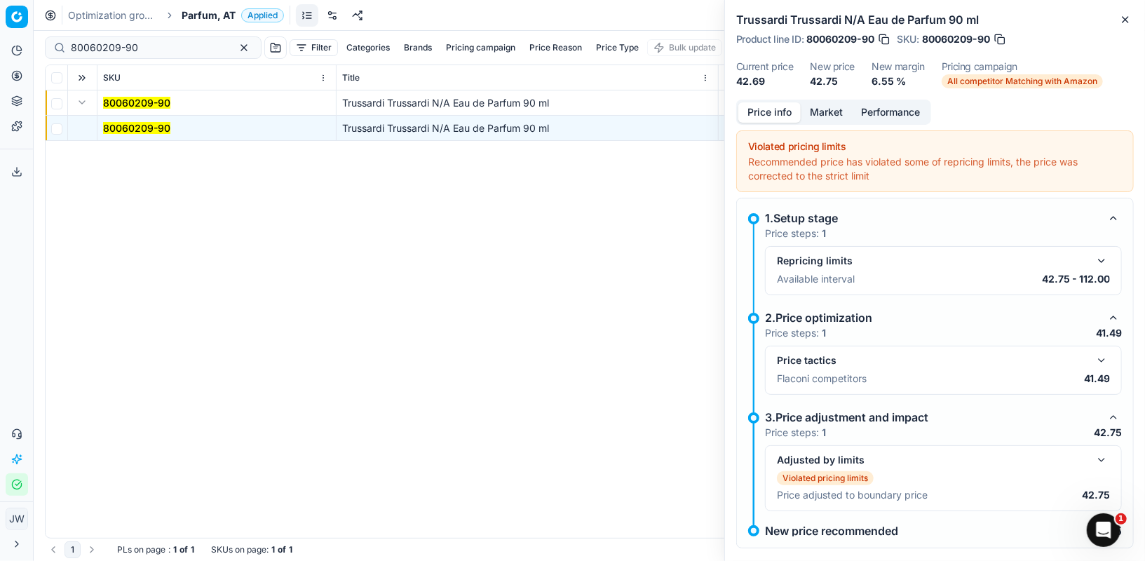
scroll to position [18, 0]
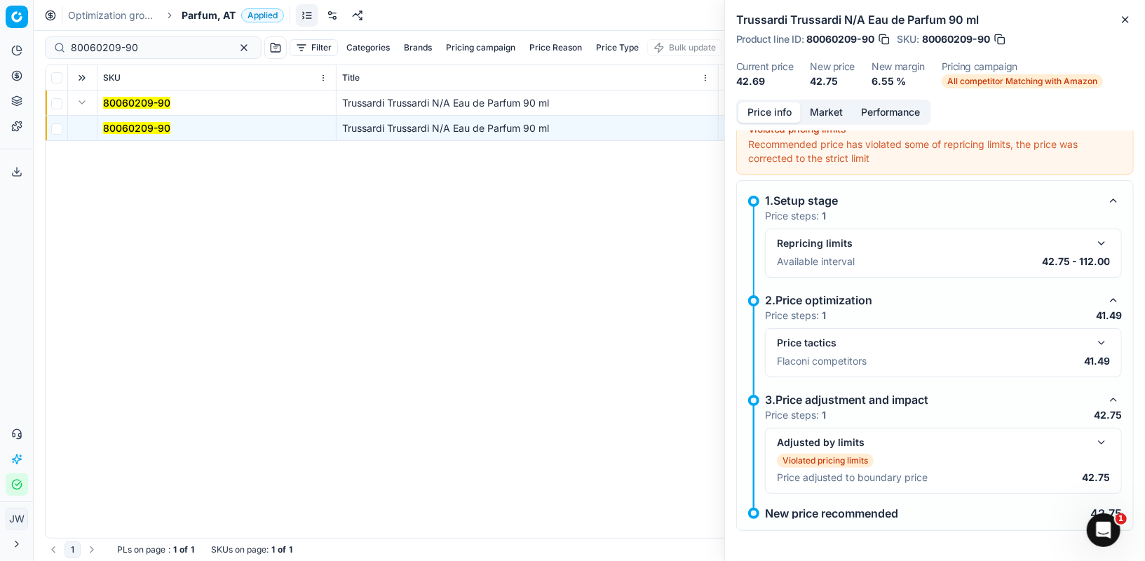
click at [1100, 337] on button "button" at bounding box center [1101, 343] width 17 height 17
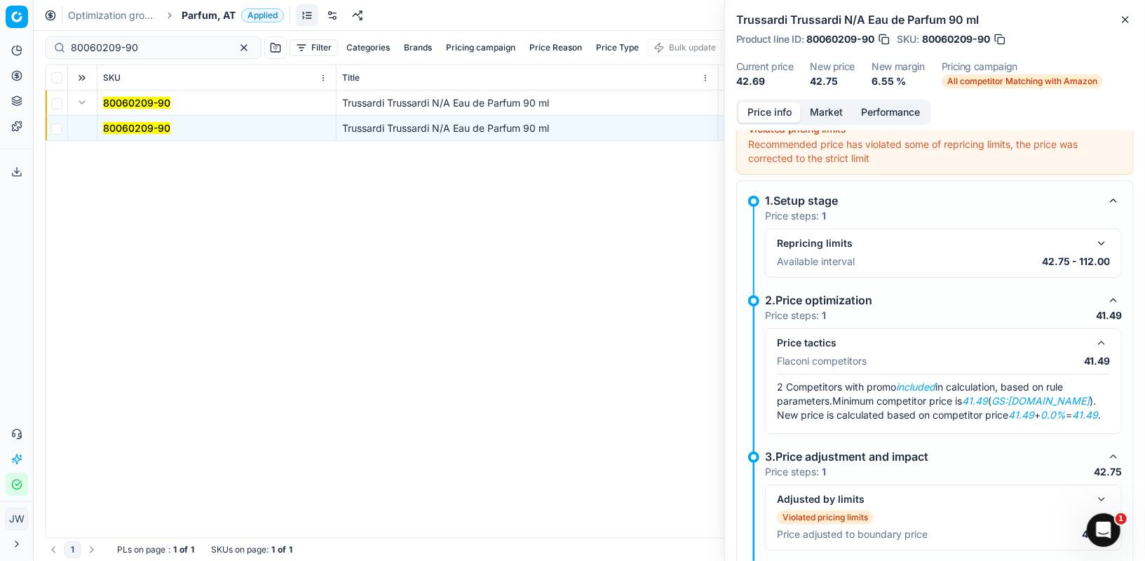
scroll to position [74, 0]
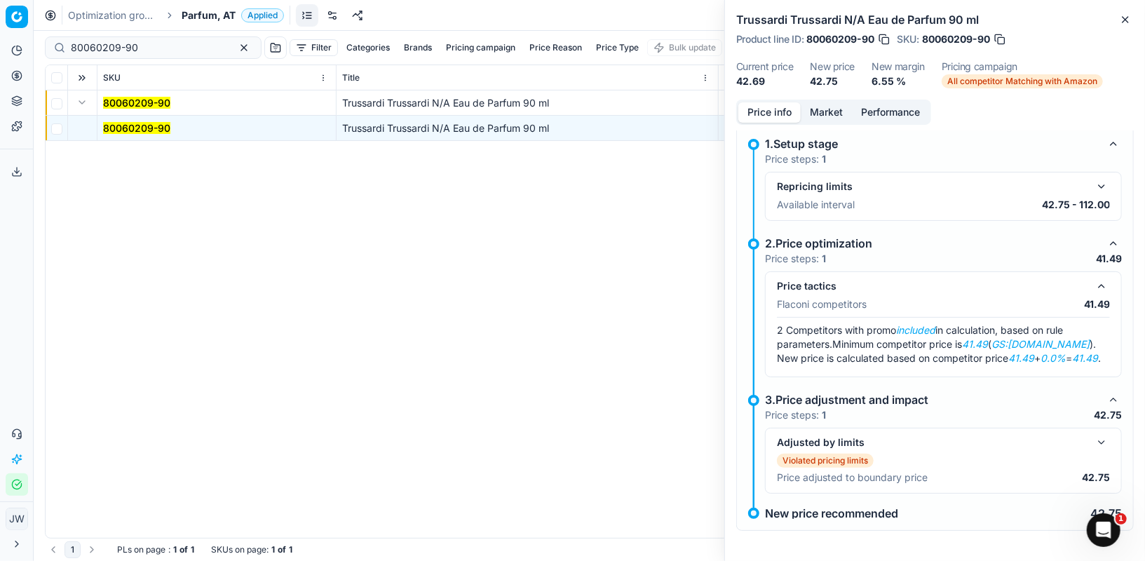
click at [1101, 439] on button "button" at bounding box center [1101, 442] width 17 height 17
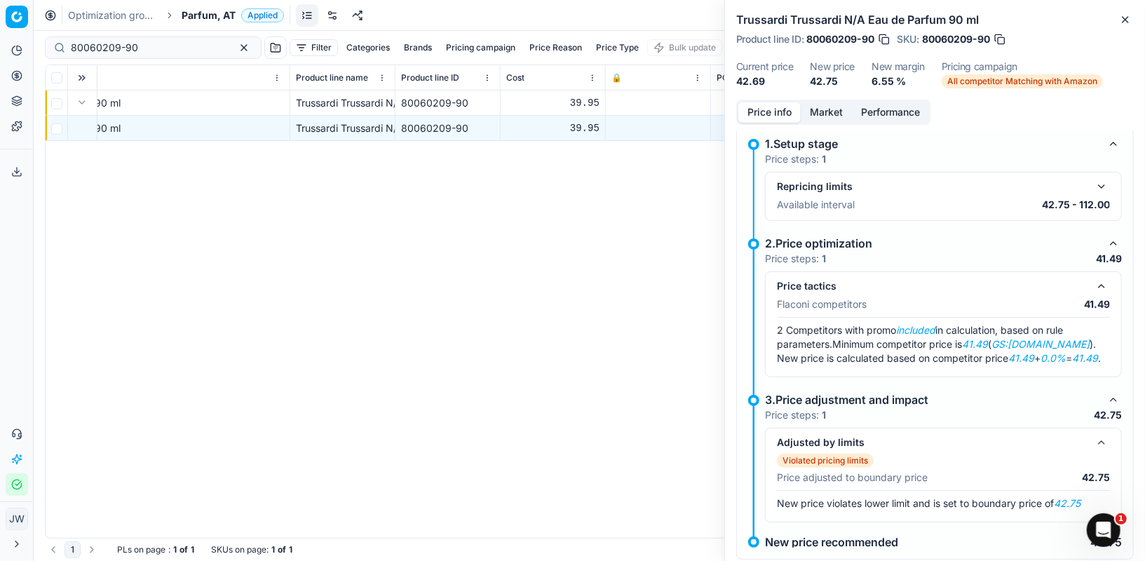
scroll to position [0, 559]
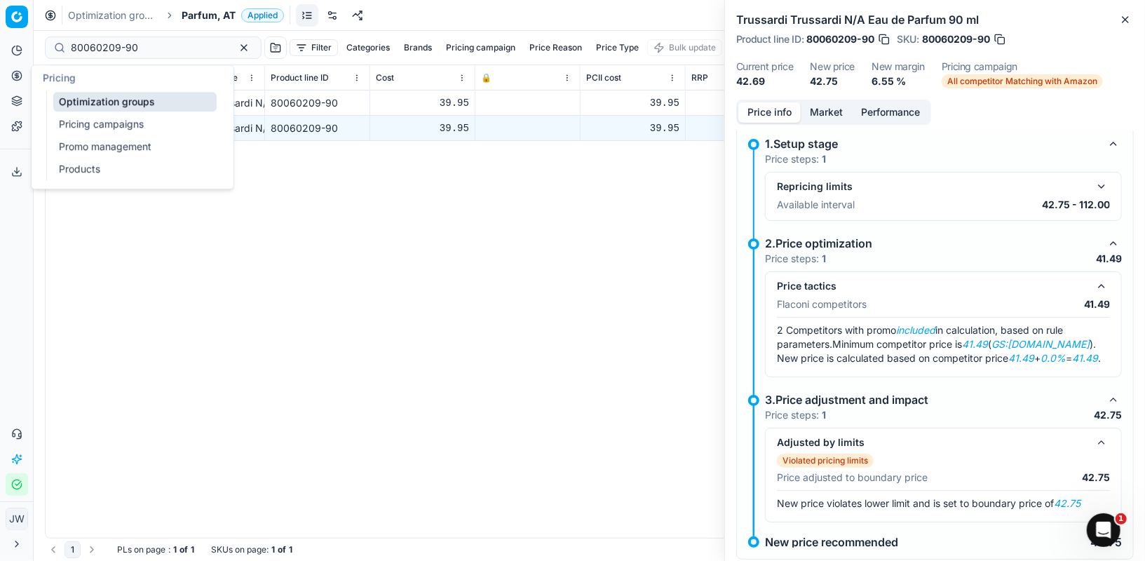
click at [13, 81] on icon at bounding box center [16, 75] width 11 height 11
click at [76, 101] on link "Optimization groups" at bounding box center [134, 102] width 163 height 20
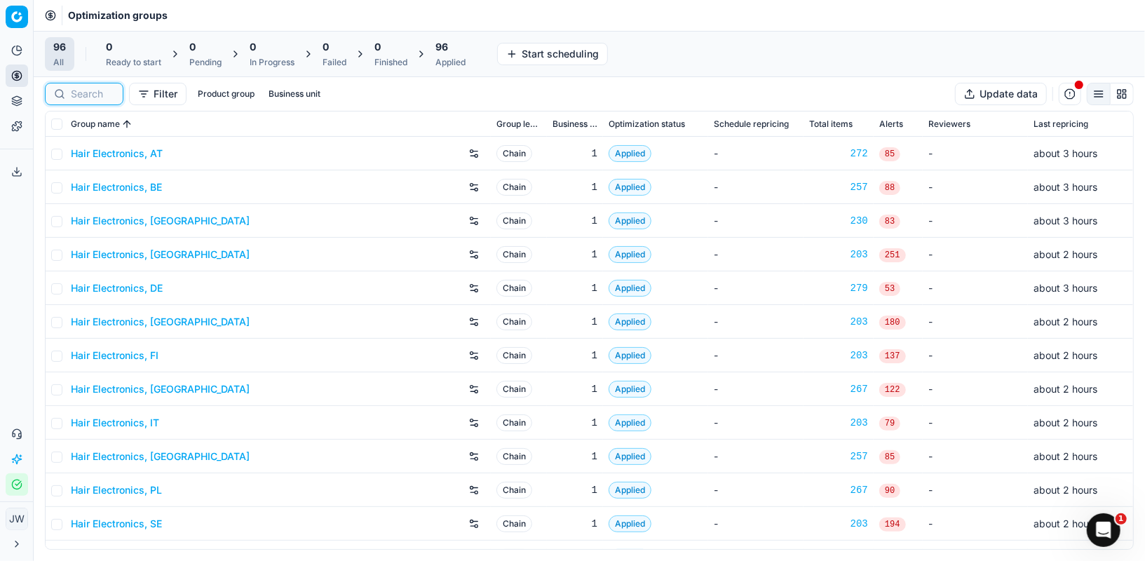
click at [86, 96] on input at bounding box center [92, 94] width 43 height 14
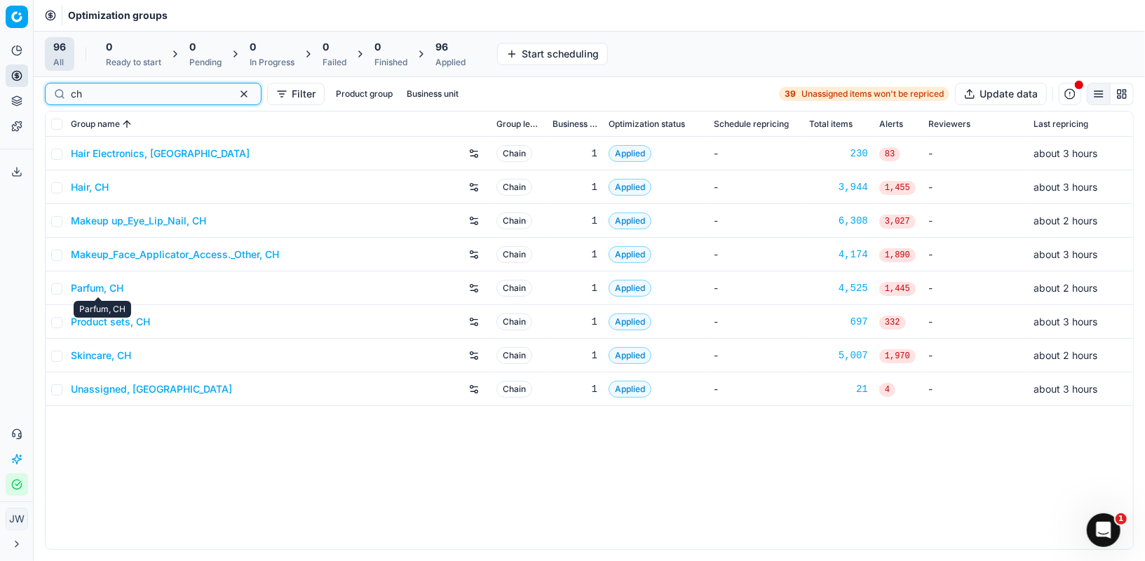
type input "ch"
click at [103, 282] on link "Parfum, CH" at bounding box center [97, 288] width 53 height 14
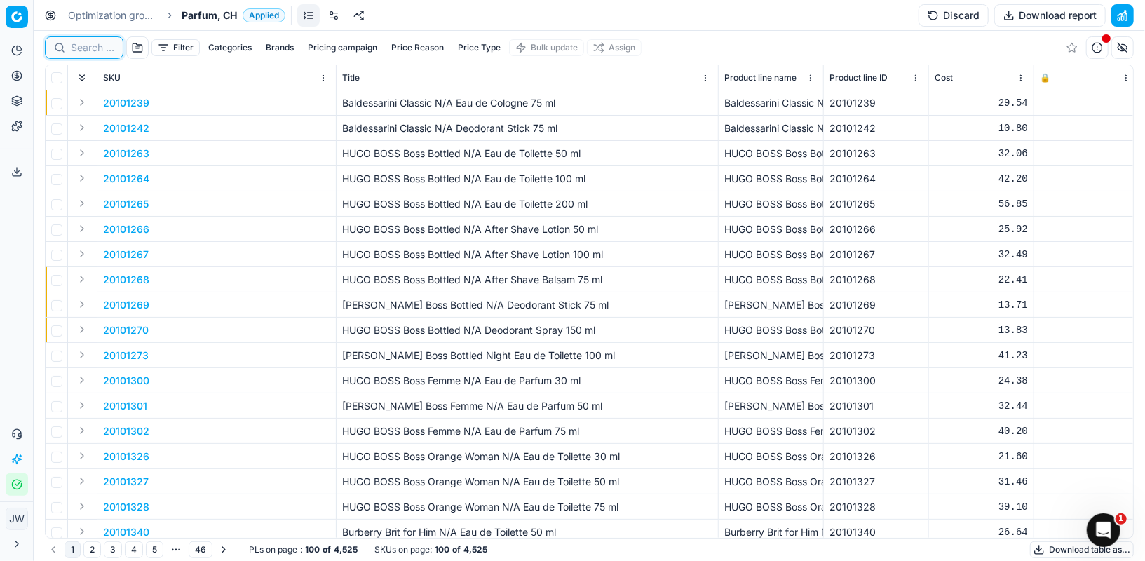
click at [87, 48] on input at bounding box center [92, 48] width 43 height 14
paste input "80004369-30"
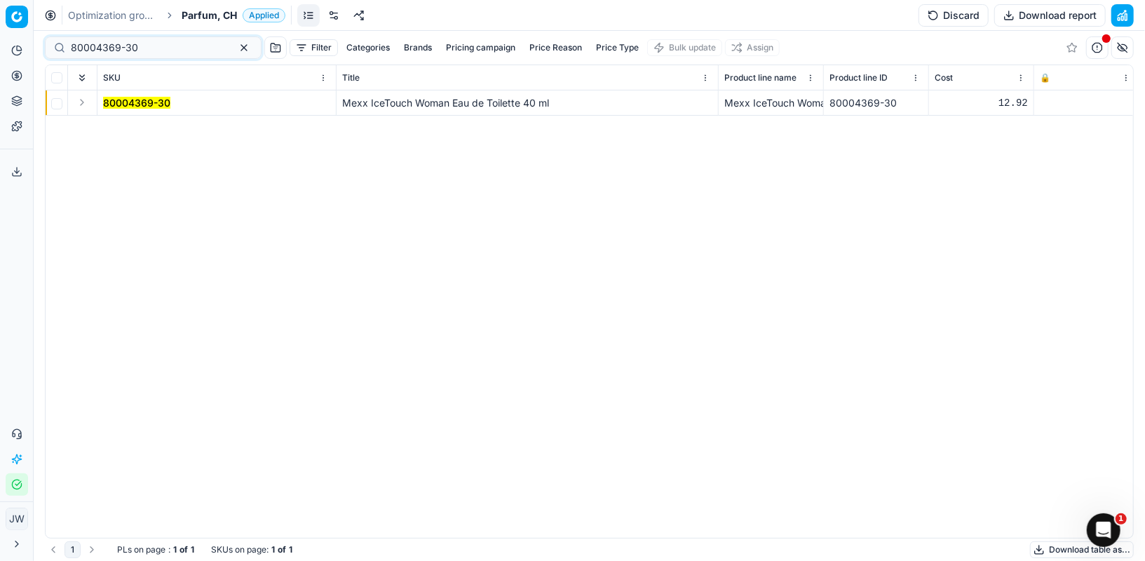
click at [81, 102] on button "Expand" at bounding box center [82, 102] width 17 height 17
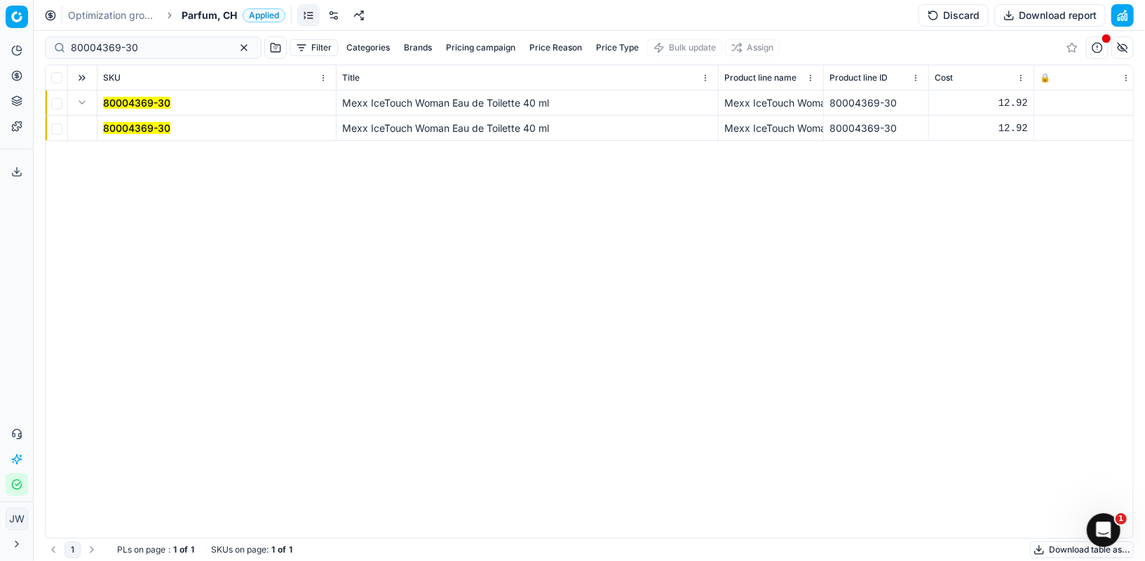
click at [121, 127] on mark "80004369-30" at bounding box center [136, 128] width 67 height 12
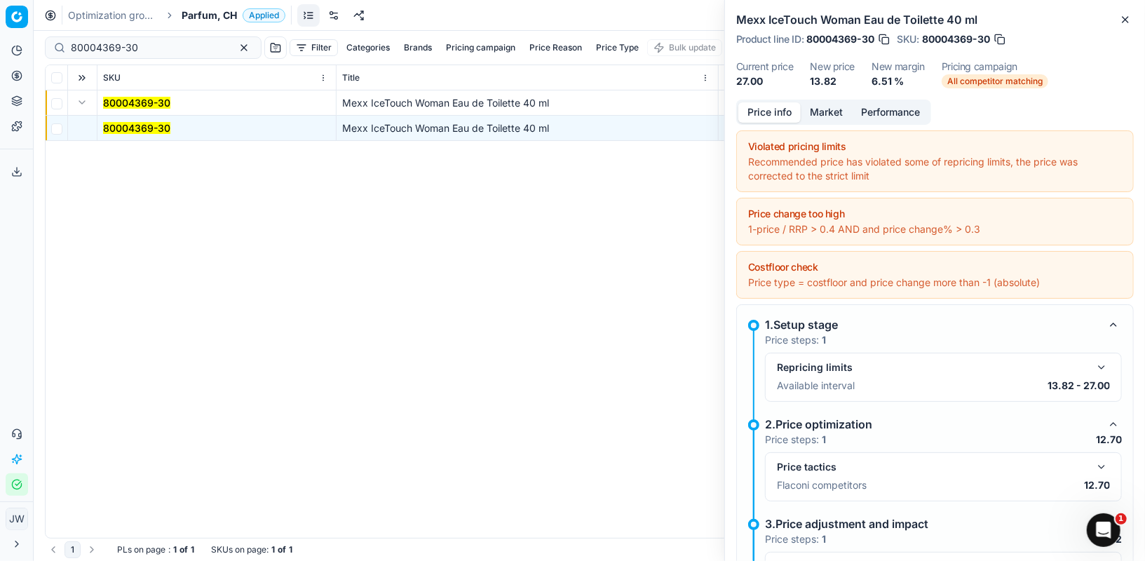
click at [1092, 468] on div "Price tactics" at bounding box center [943, 467] width 333 height 17
click at [1096, 468] on button "button" at bounding box center [1101, 467] width 17 height 17
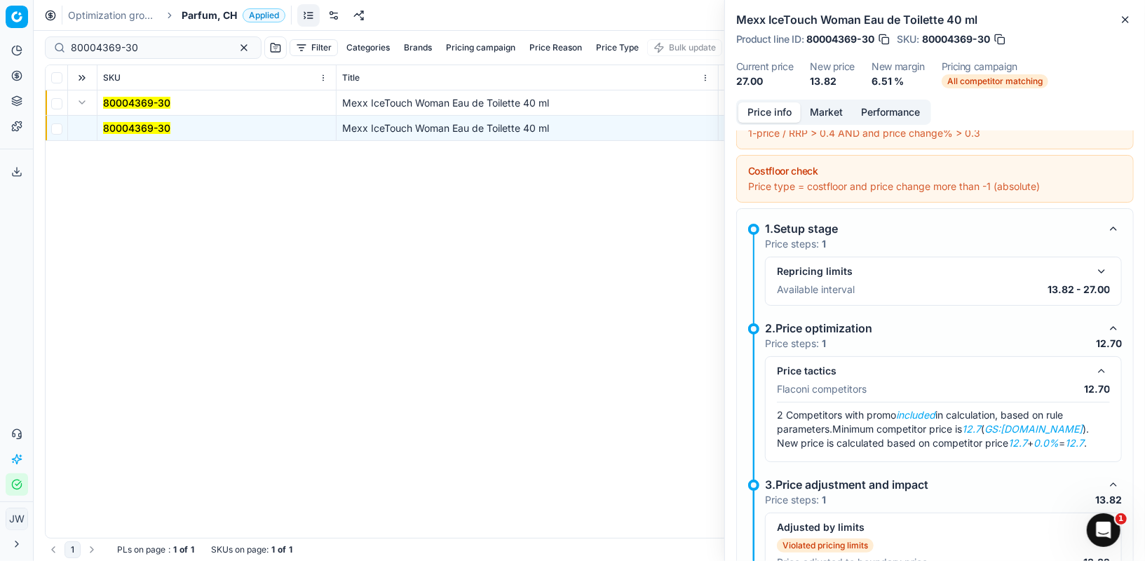
scroll to position [98, 0]
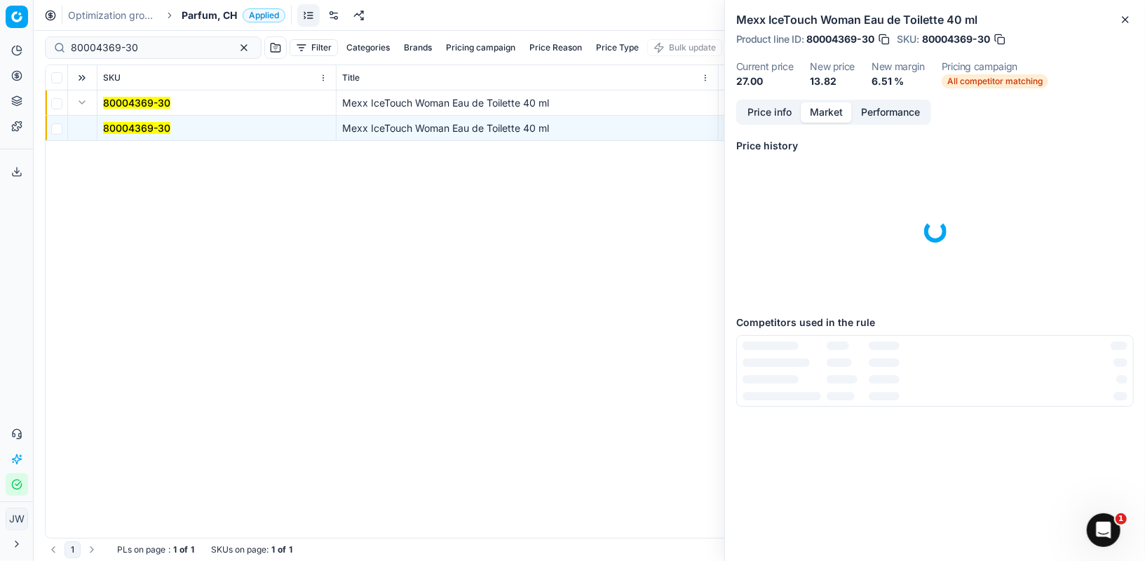
click at [823, 114] on button "Market" at bounding box center [826, 112] width 51 height 20
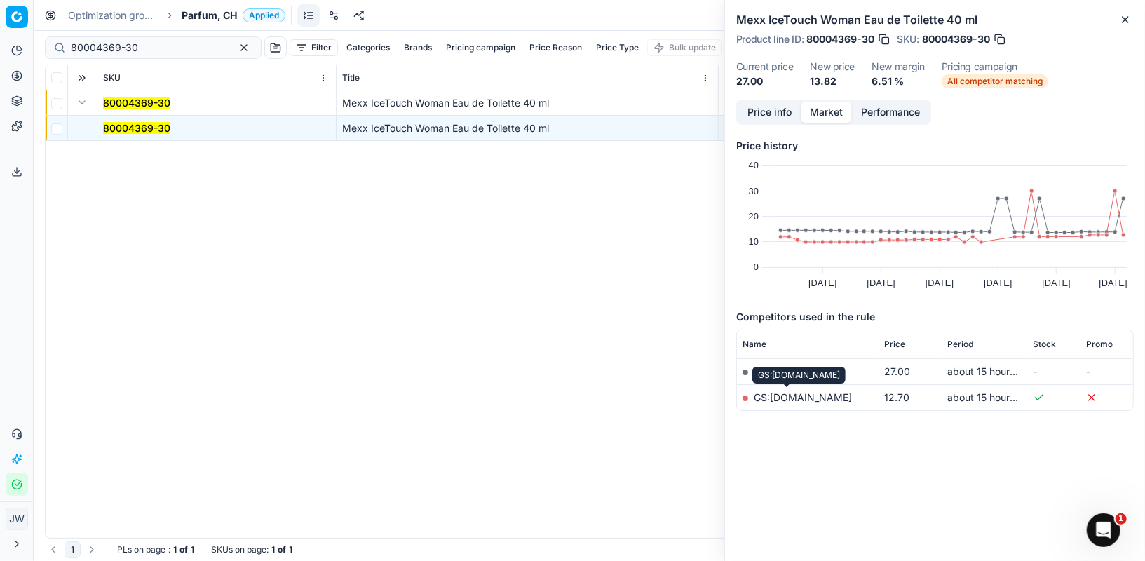
click at [788, 396] on link "GS:[DOMAIN_NAME]" at bounding box center [803, 397] width 98 height 12
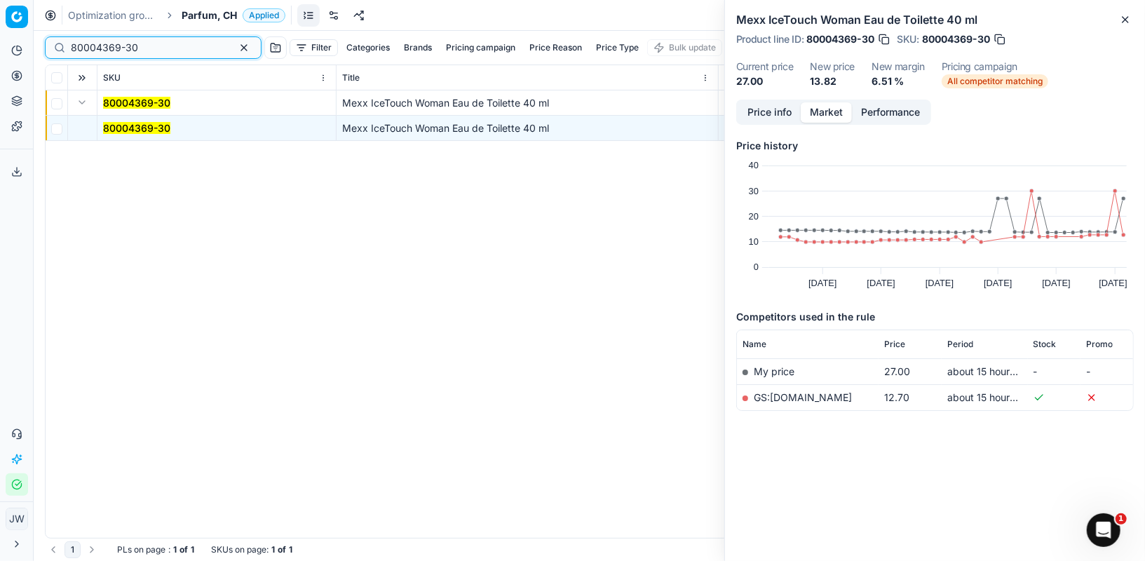
drag, startPoint x: 149, startPoint y: 48, endPoint x: 5, endPoint y: 34, distance: 145.1
click at [5, 34] on div "Pricing platform Analytics Pricing Product portfolio Templates Export service 5…" at bounding box center [572, 280] width 1145 height 561
paste input "20103947"
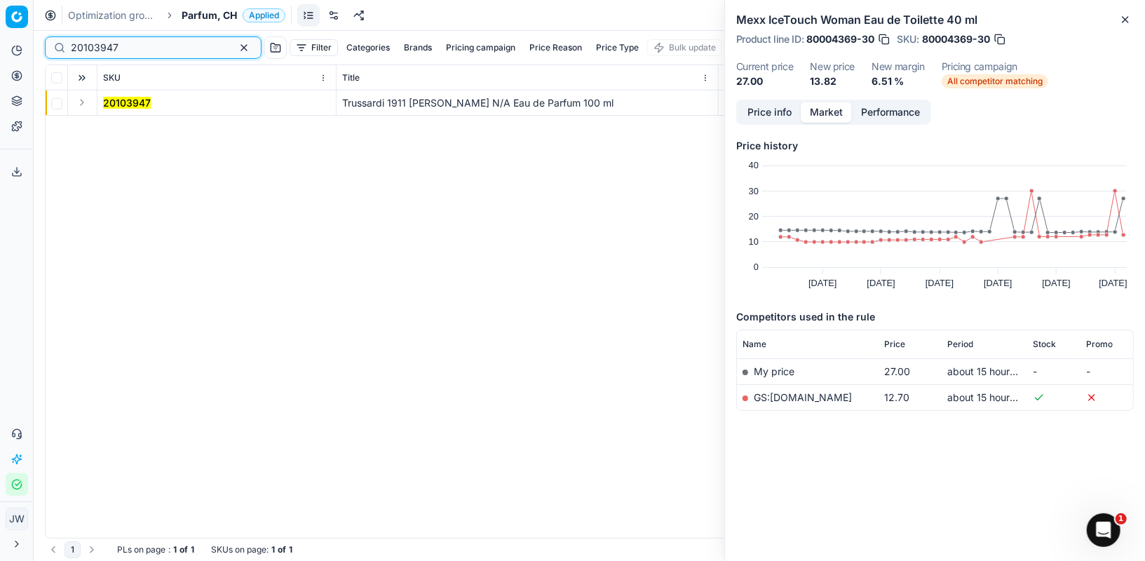
type input "20103947"
click at [77, 113] on td at bounding box center [82, 102] width 29 height 25
click at [78, 104] on button "Expand" at bounding box center [82, 102] width 17 height 17
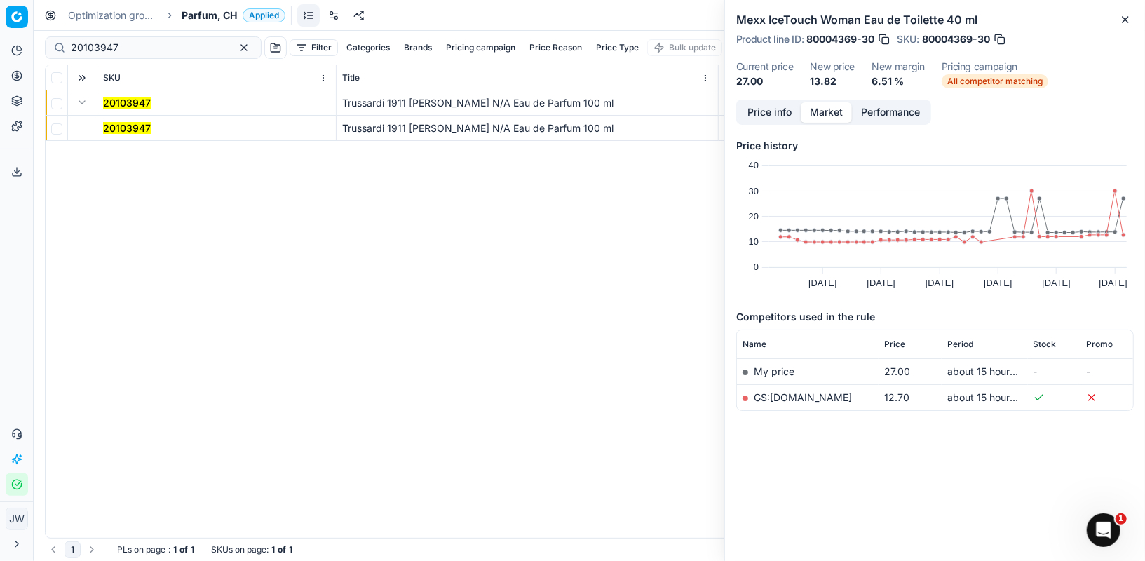
click at [138, 126] on mark "20103947" at bounding box center [127, 128] width 48 height 12
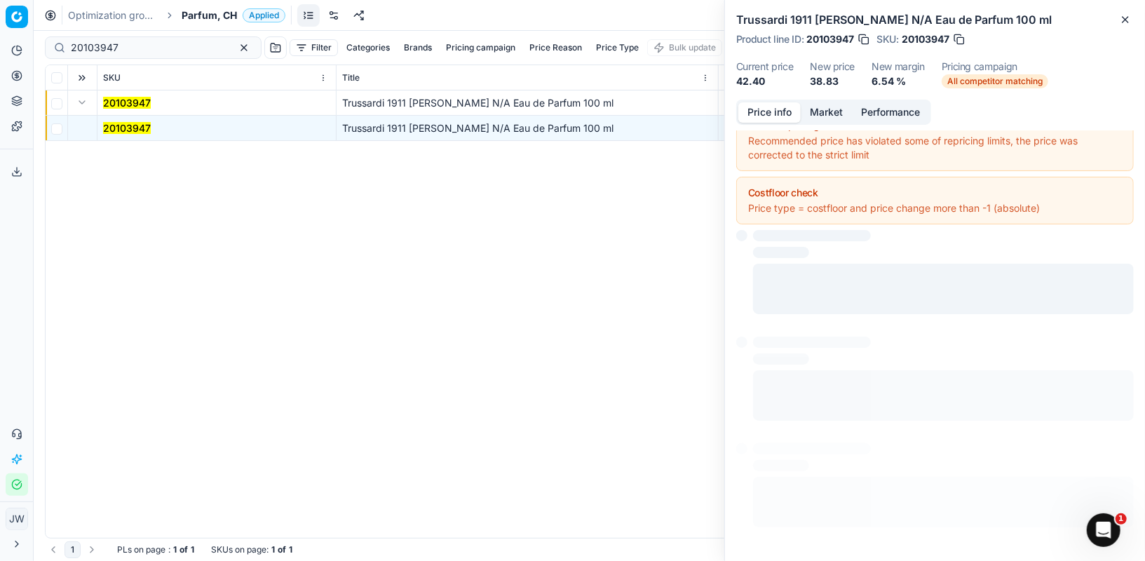
scroll to position [70, 0]
click at [774, 110] on button "Price info" at bounding box center [769, 112] width 62 height 20
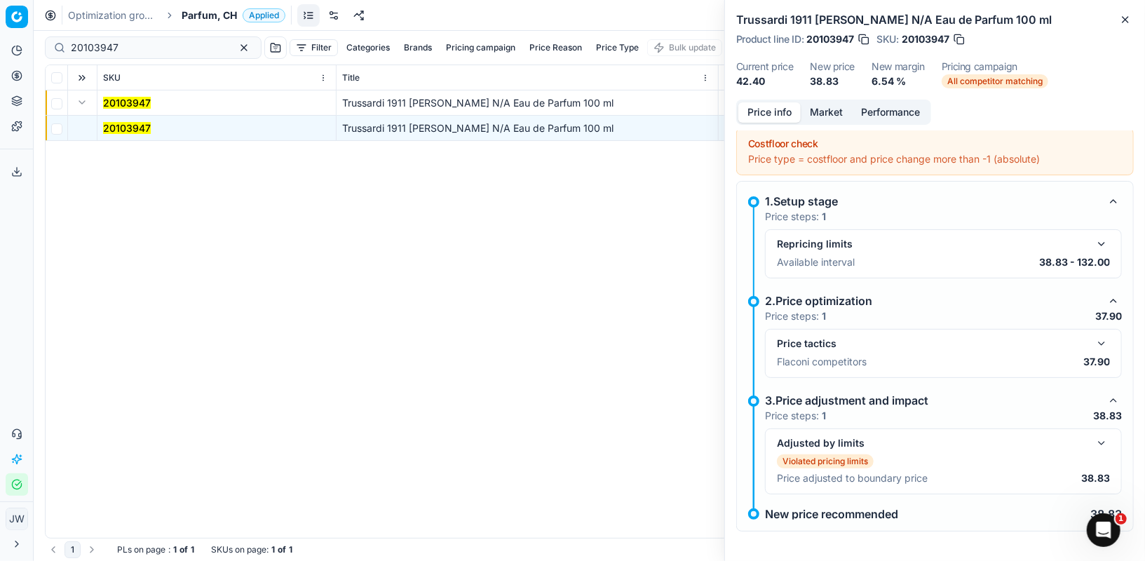
click at [1110, 344] on button "button" at bounding box center [1101, 343] width 17 height 17
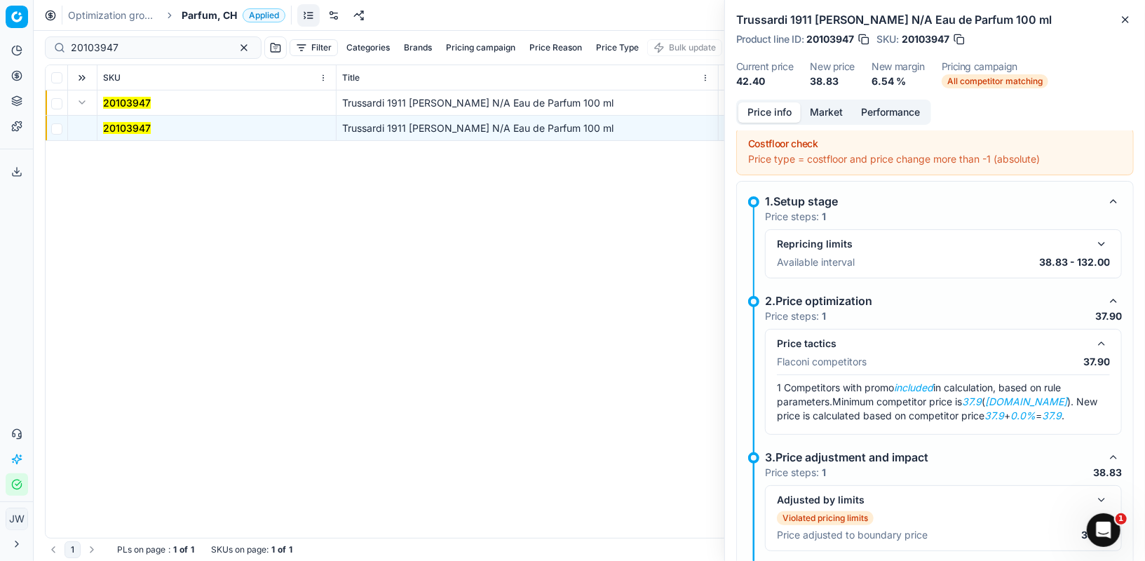
click at [821, 109] on button "Market" at bounding box center [826, 112] width 51 height 20
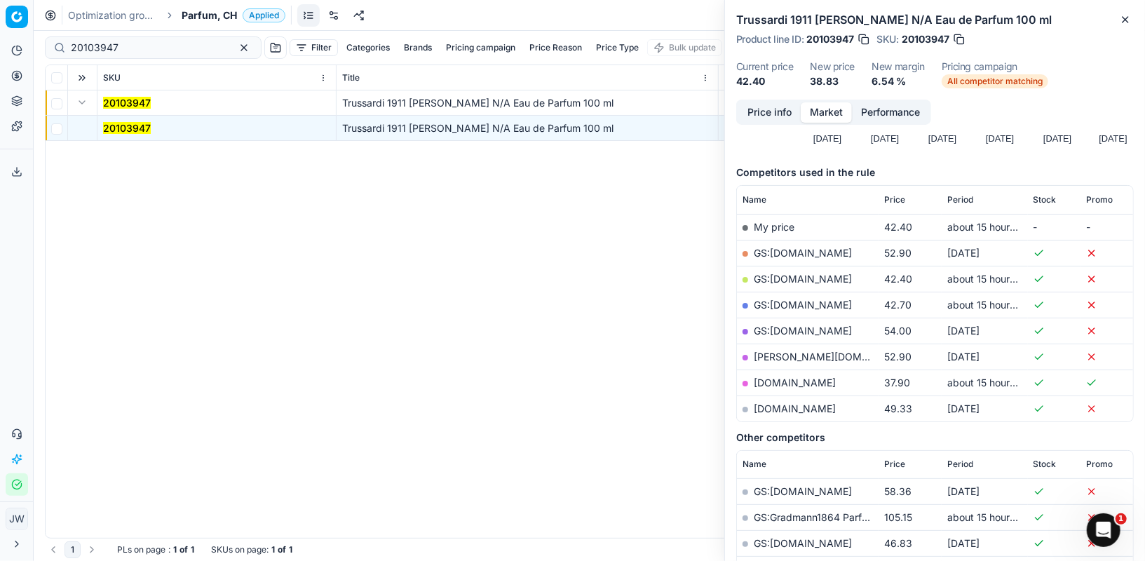
scroll to position [145, 0]
click at [782, 381] on link "[DOMAIN_NAME]" at bounding box center [795, 382] width 82 height 12
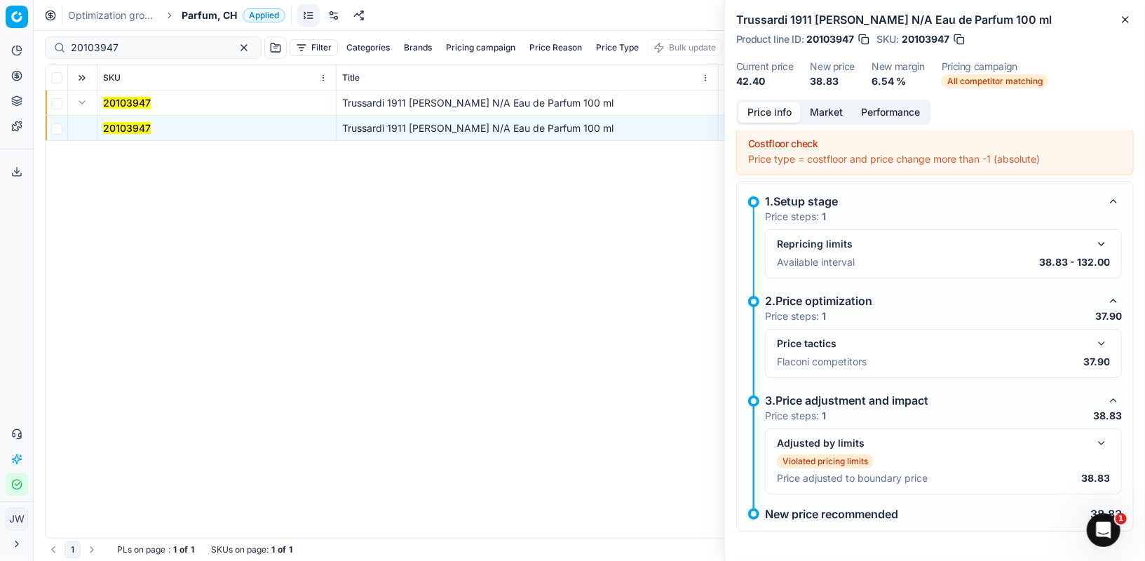
click at [757, 109] on button "Price info" at bounding box center [769, 112] width 62 height 20
click at [1101, 447] on button "button" at bounding box center [1101, 443] width 17 height 17
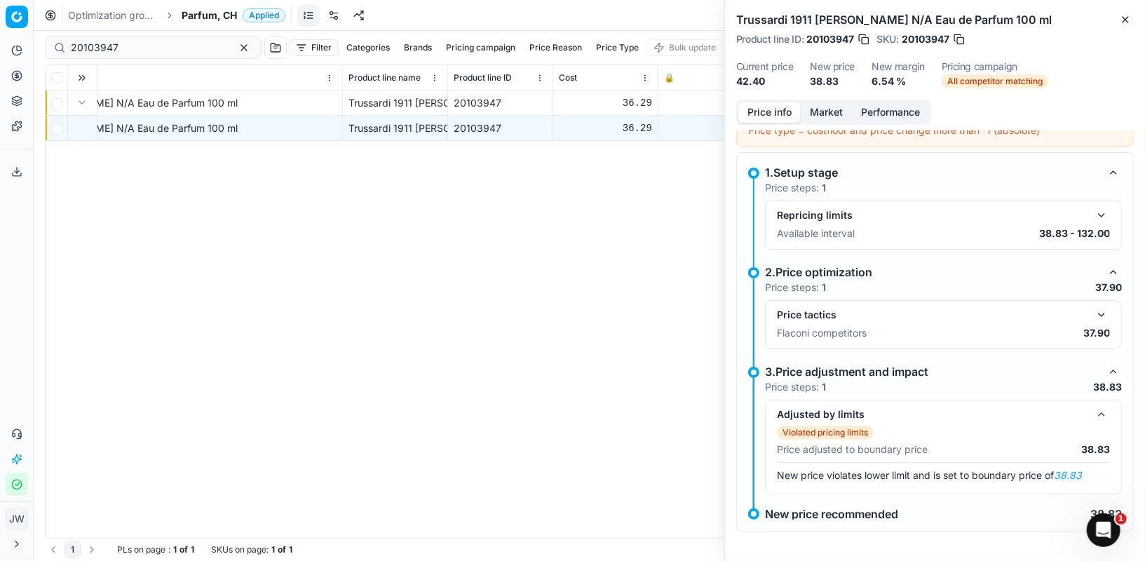
scroll to position [0, 716]
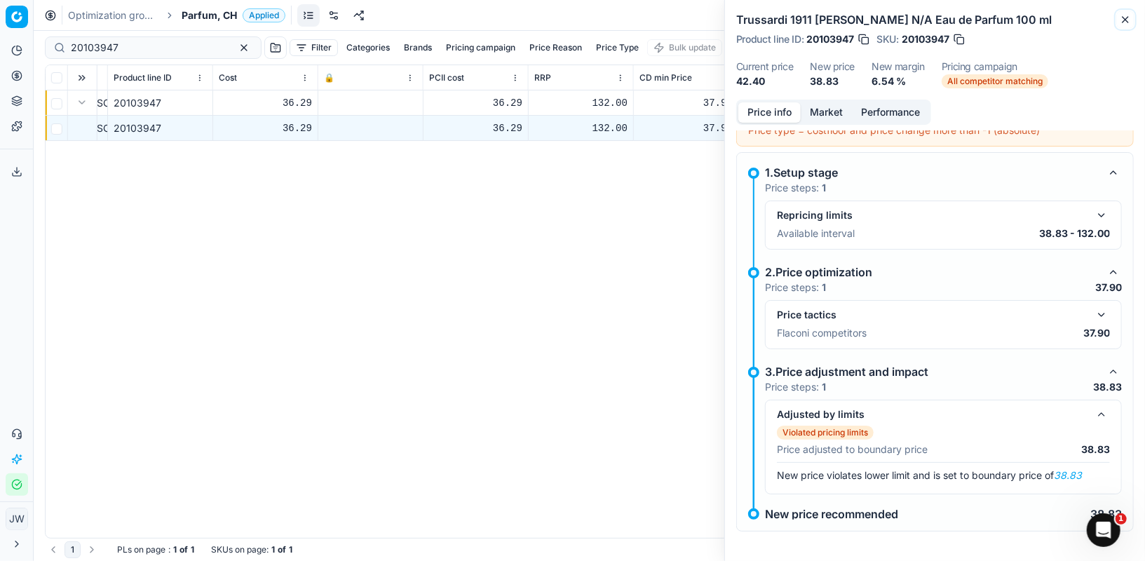
click at [1119, 16] on button "Close" at bounding box center [1125, 19] width 17 height 17
